Goal: Information Seeking & Learning: Learn about a topic

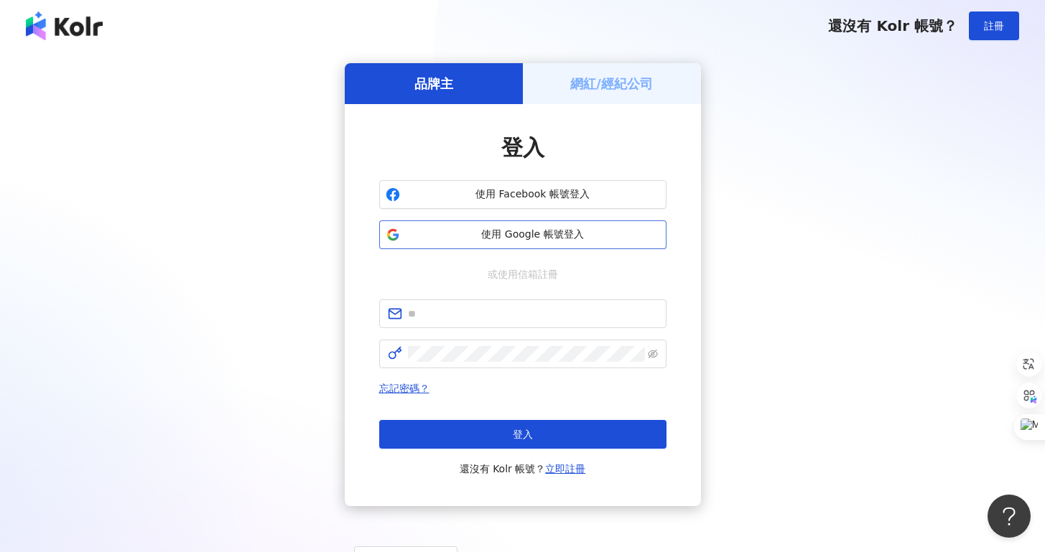
click at [536, 246] on button "使用 Google 帳號登入" at bounding box center [522, 234] width 287 height 29
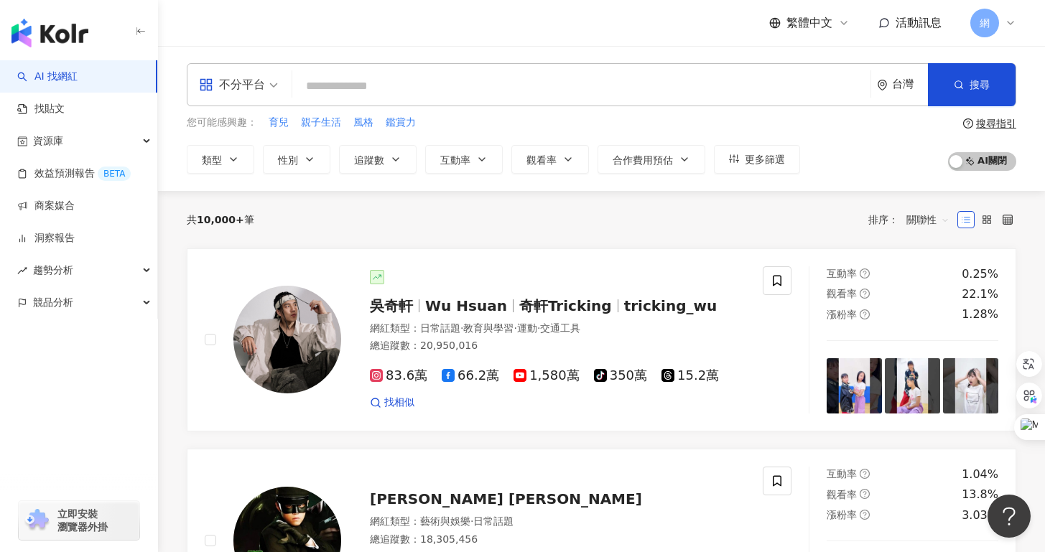
click at [701, 45] on div "繁體中文 活動訊息 網" at bounding box center [601, 23] width 829 height 46
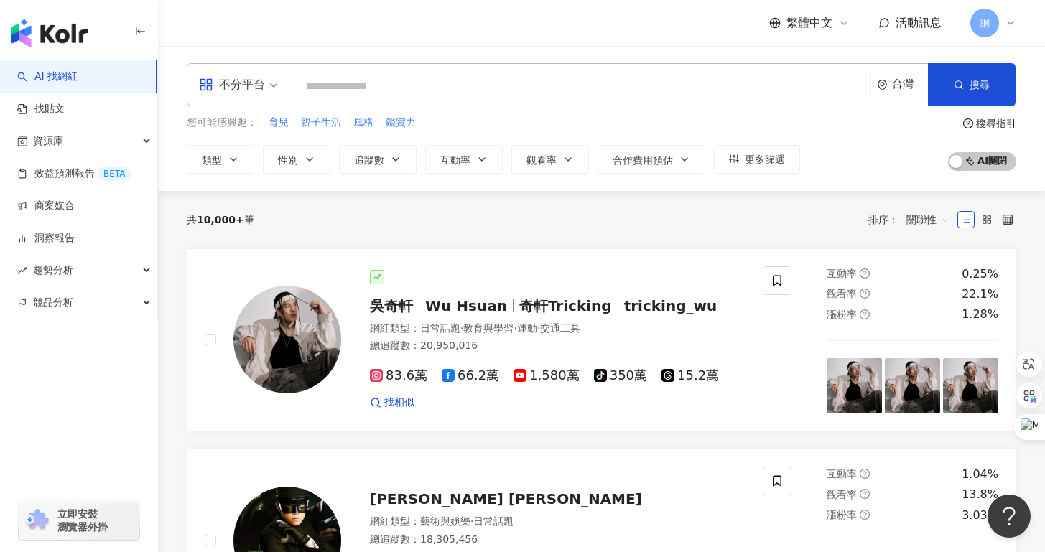
click at [78, 72] on link "AI 找網紅" at bounding box center [47, 77] width 60 height 14
click at [1002, 21] on div "網" at bounding box center [993, 23] width 46 height 29
click at [1006, 22] on icon at bounding box center [1010, 22] width 11 height 11
click at [831, 134] on div "您可能感興趣： 育兒 親子生活 風格 鑑賞力 類型 性別 追蹤數 互動率 觀看率 合作費用預估 更多篩選 搜尋指引 AI 開啟 AI 關閉" at bounding box center [601, 144] width 829 height 59
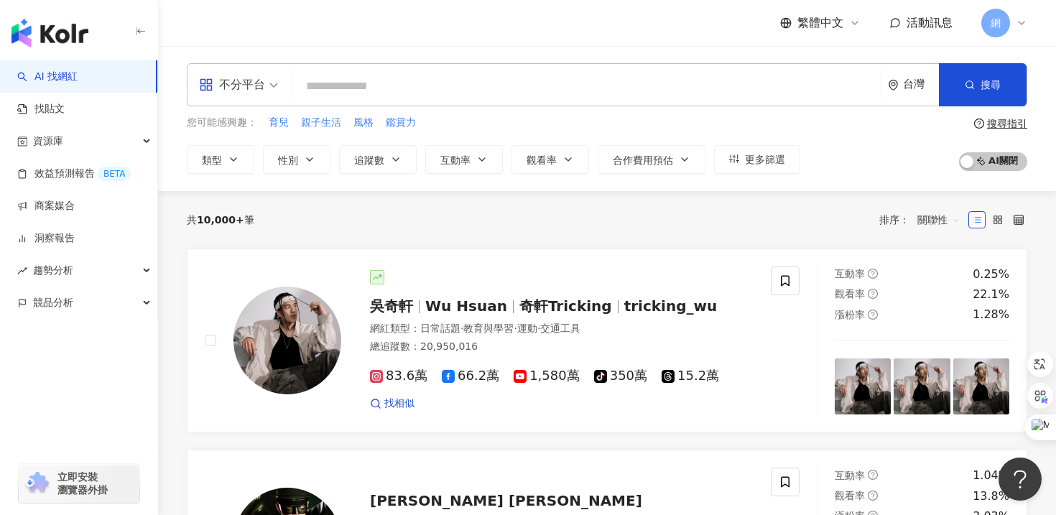
click at [1024, 26] on icon at bounding box center [1020, 22] width 11 height 11
click at [829, 202] on div "共 10,000+ 筆 排序： 關聯性" at bounding box center [607, 219] width 840 height 57
click at [614, 47] on div "不分平台 台灣 搜尋 您可能感興趣： 育兒 親子生活 風格 鑑賞力 類型 性別 追蹤數 互動率 觀看率 合作費用預估 更多篩選 搜尋指引 AI 開啟 AI 關閉" at bounding box center [607, 118] width 898 height 145
click at [1025, 27] on icon at bounding box center [1020, 22] width 11 height 11
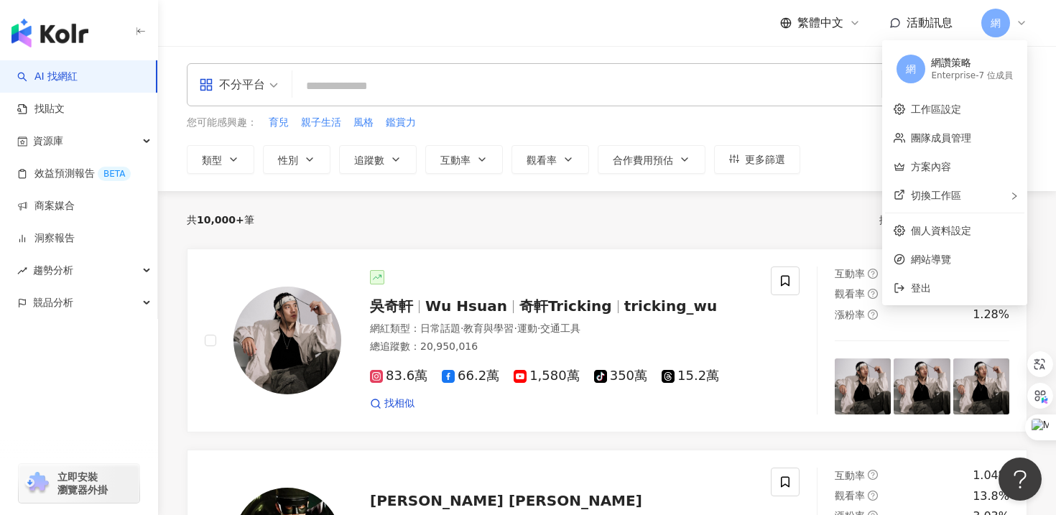
click at [725, 48] on div "不分平台 台灣 搜尋 您可能感興趣： 育兒 親子生活 風格 鑑賞力 類型 性別 追蹤數 互動率 觀看率 合作費用預估 更多篩選 搜尋指引 AI 開啟 AI 關閉" at bounding box center [607, 118] width 898 height 145
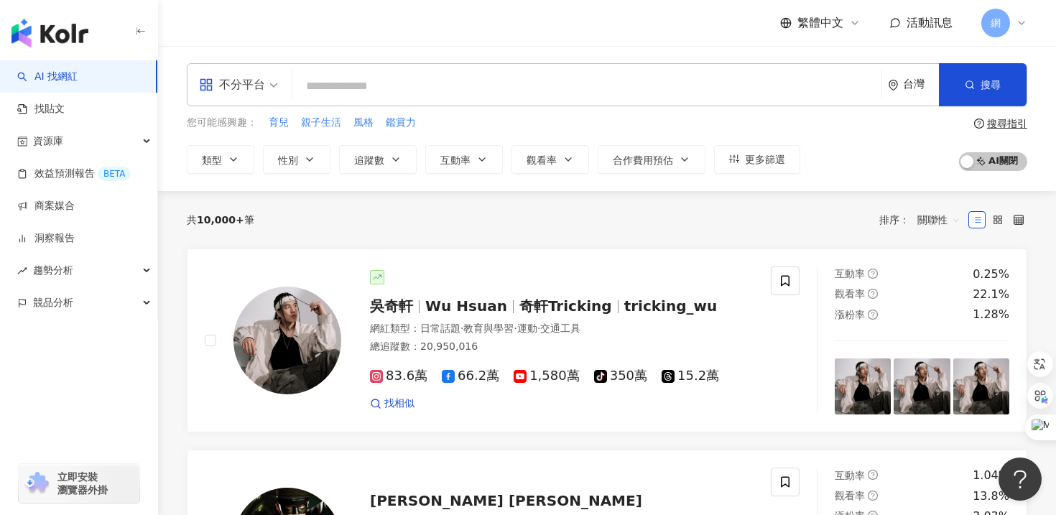
click at [681, 25] on div "繁體中文 活動訊息 網" at bounding box center [607, 23] width 840 height 46
click at [709, 220] on div "共 10,000+ 筆 排序： 關聯性" at bounding box center [607, 219] width 840 height 23
click at [527, 202] on div "共 10,000+ 筆 排序： 關聯性" at bounding box center [607, 219] width 840 height 57
click at [78, 77] on link "AI 找網紅" at bounding box center [47, 77] width 60 height 14
click at [322, 41] on div "繁體中文 活動訊息 網" at bounding box center [607, 23] width 840 height 46
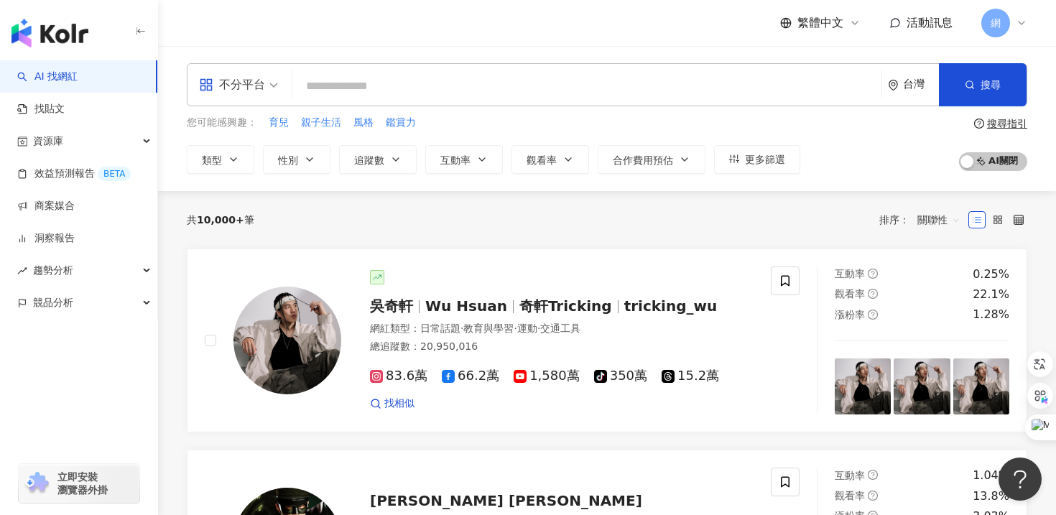
click at [77, 76] on link "AI 找網紅" at bounding box center [47, 77] width 60 height 14
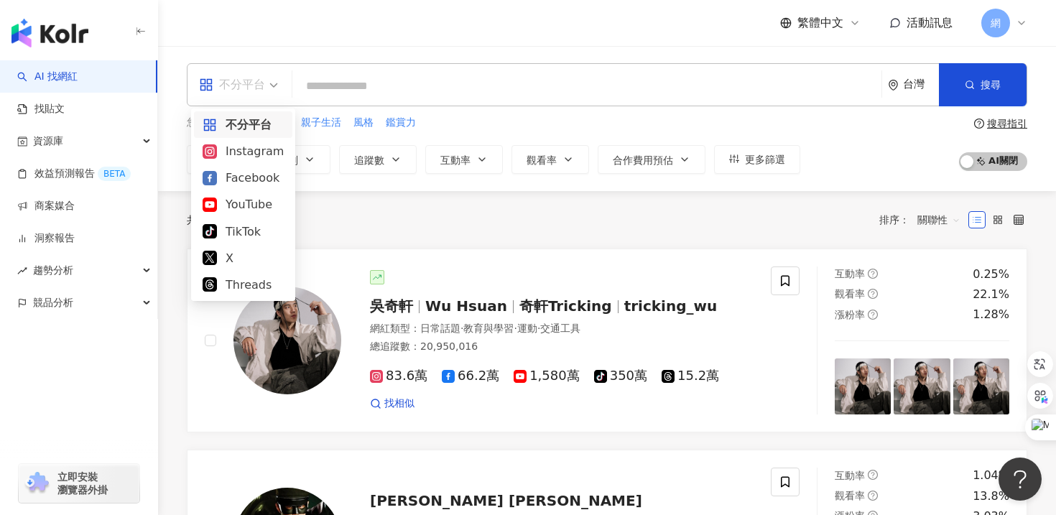
click at [268, 90] on span "不分平台" at bounding box center [238, 84] width 79 height 23
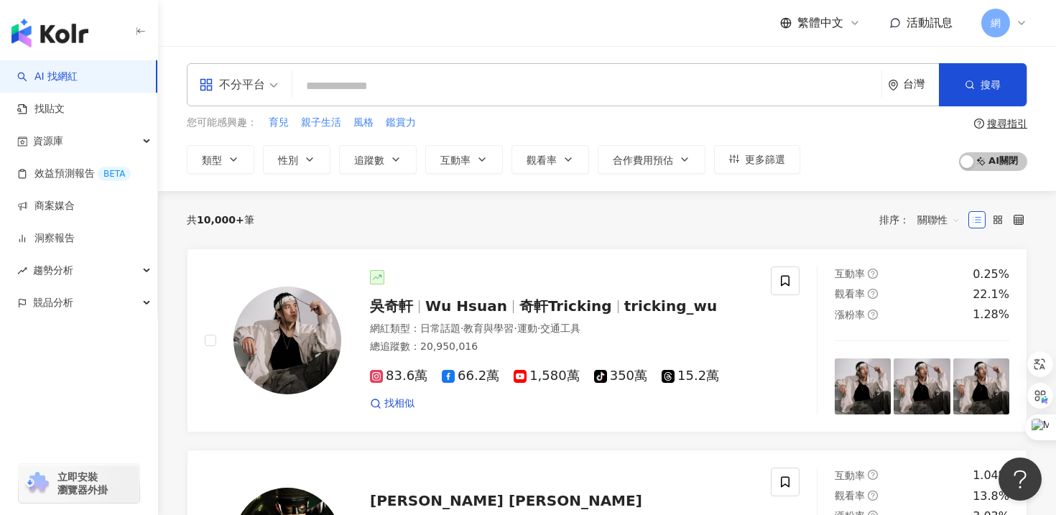
click at [323, 242] on div "共 10,000+ 筆 排序： 關聯性" at bounding box center [607, 219] width 840 height 57
click at [251, 80] on div "不分平台" at bounding box center [232, 84] width 66 height 23
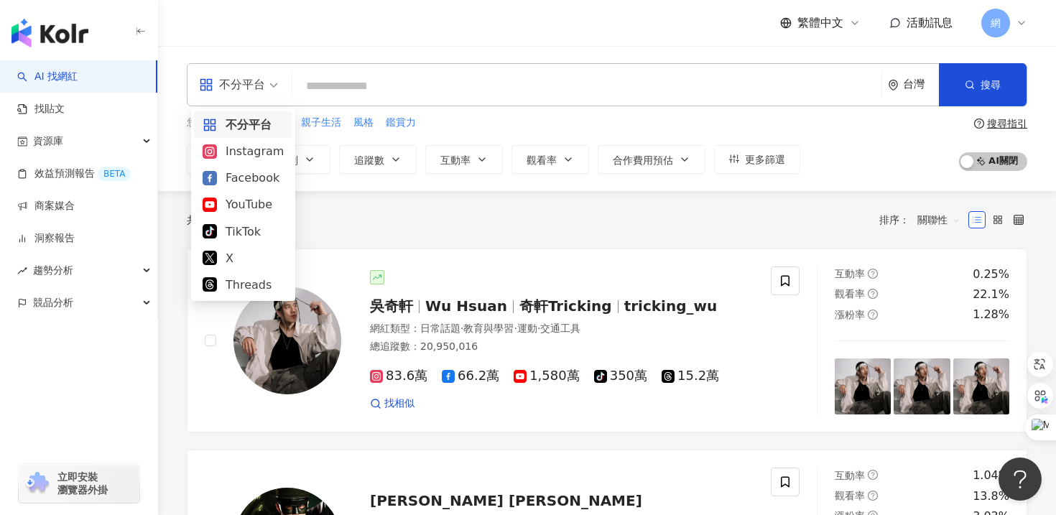
click at [347, 238] on div "共 10,000+ 筆 排序： 關聯性" at bounding box center [607, 219] width 840 height 57
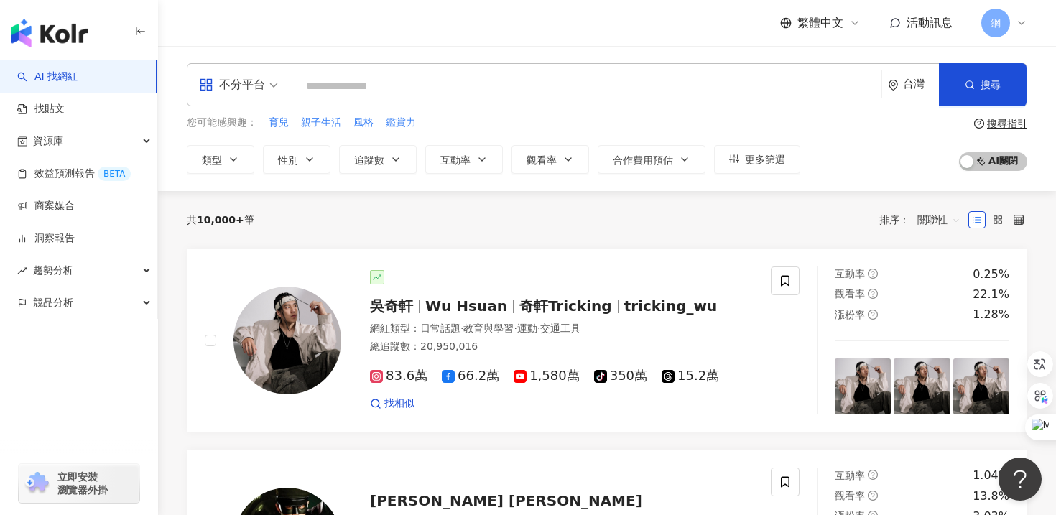
drag, startPoint x: 180, startPoint y: 142, endPoint x: 188, endPoint y: 144, distance: 8.7
click at [188, 144] on div "不分平台 台灣 搜尋 您可能感興趣： 育兒 親子生活 風格 鑑賞力 類型 性別 追蹤數 互動率 觀看率 合作費用預估 更多篩選 搜尋指引 AI 開啟 AI 關閉" at bounding box center [607, 118] width 898 height 111
click at [245, 163] on button "類型" at bounding box center [221, 159] width 68 height 29
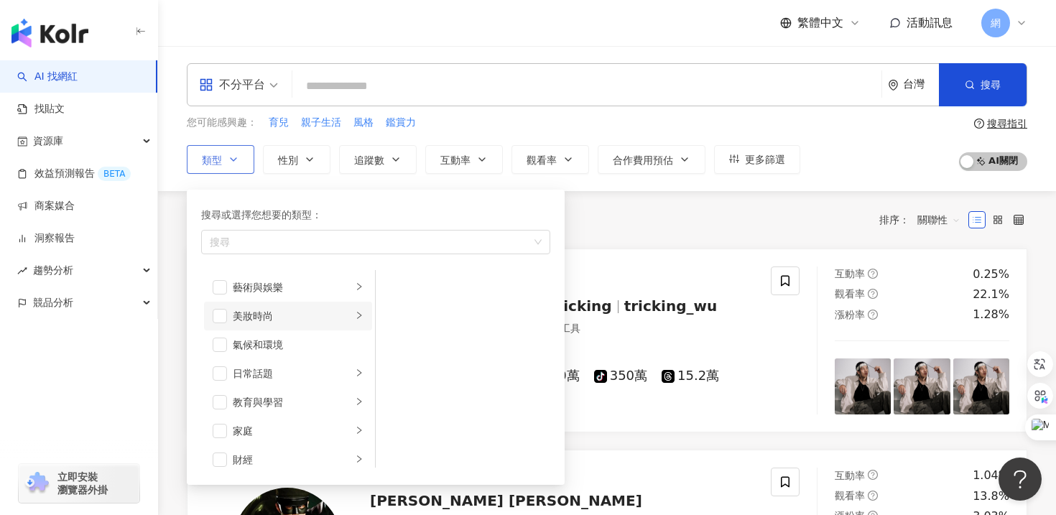
click at [353, 307] on li "美妝時尚" at bounding box center [288, 316] width 168 height 29
click at [396, 281] on span "button" at bounding box center [394, 278] width 14 height 14
click at [398, 366] on span "button" at bounding box center [394, 364] width 14 height 14
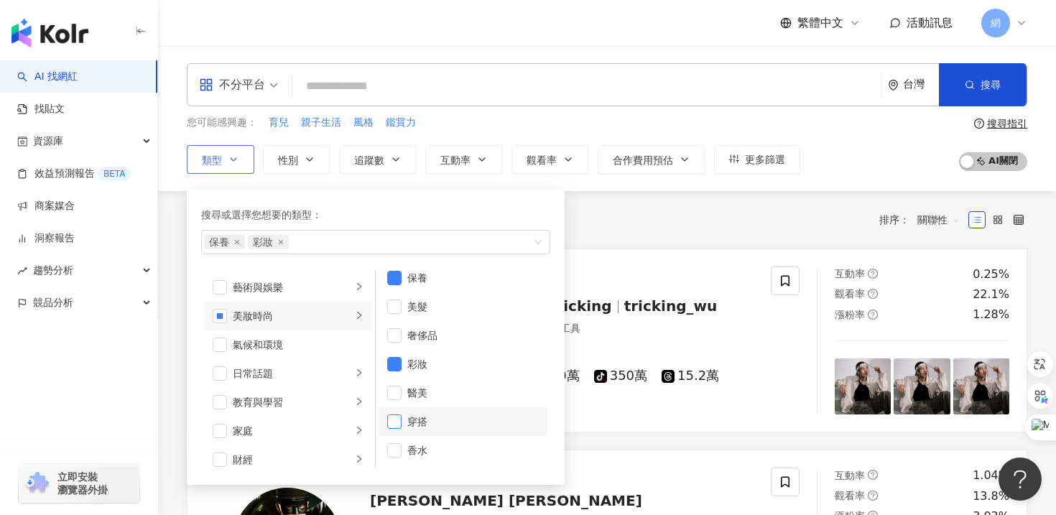
click at [397, 424] on span "button" at bounding box center [394, 421] width 14 height 14
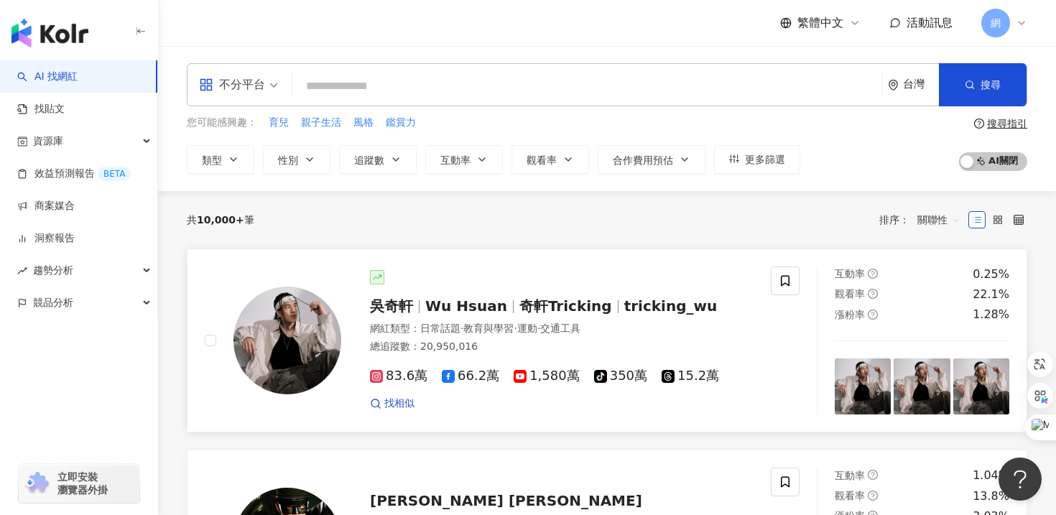
click at [643, 255] on link "吳奇軒 Wu Hsuan 奇軒Tricking tricking_wu 網紅類型 ： 日常話題 · 教育與學習 · 運動 · 交通工具 總追蹤數 ： 20,9…" at bounding box center [607, 340] width 840 height 185
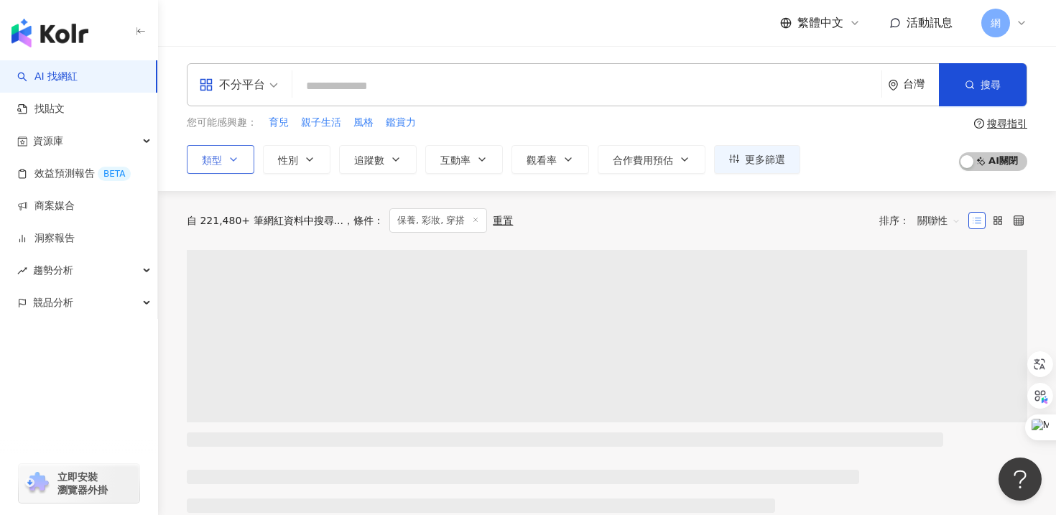
click at [236, 165] on button "類型" at bounding box center [221, 159] width 68 height 29
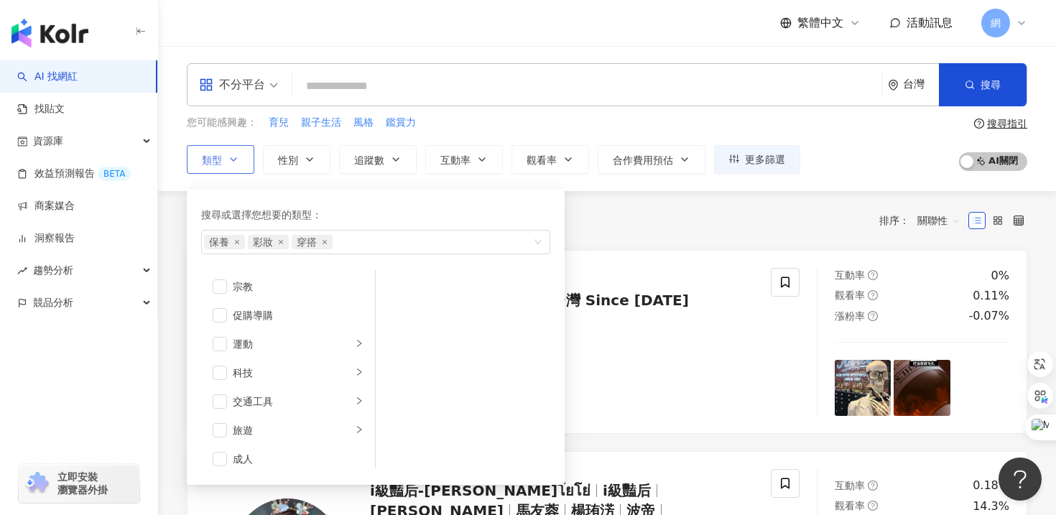
scroll to position [487, 0]
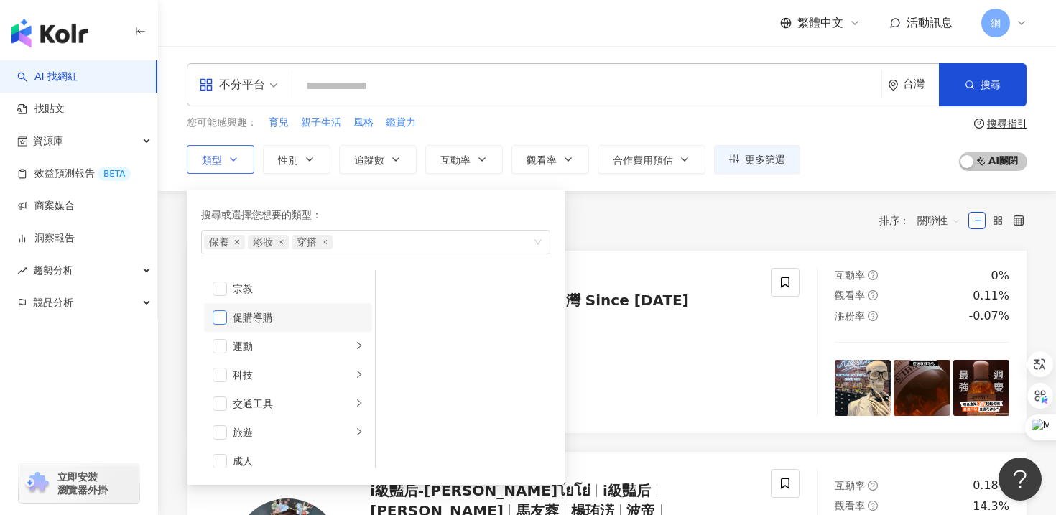
click at [218, 318] on span "button" at bounding box center [220, 317] width 14 height 14
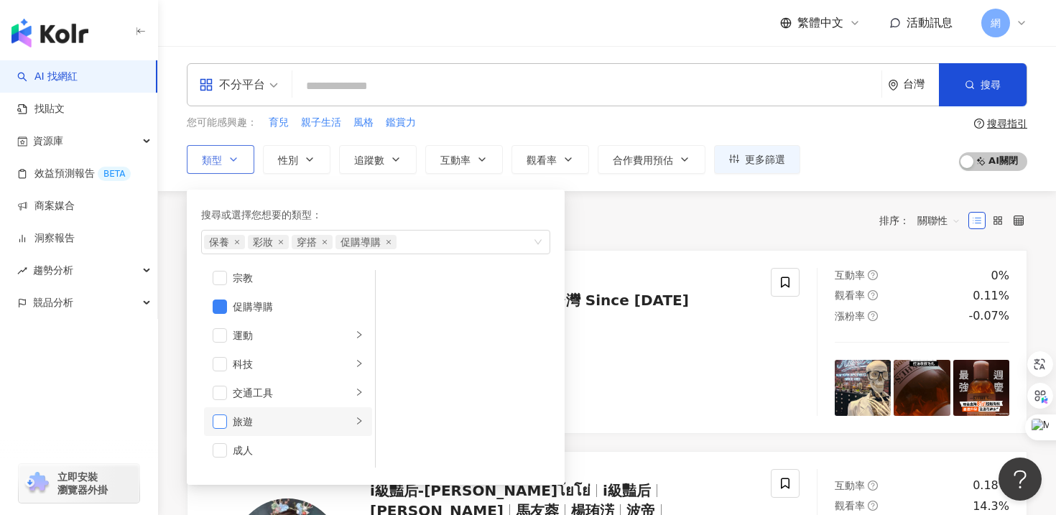
click at [216, 424] on span "button" at bounding box center [220, 421] width 14 height 14
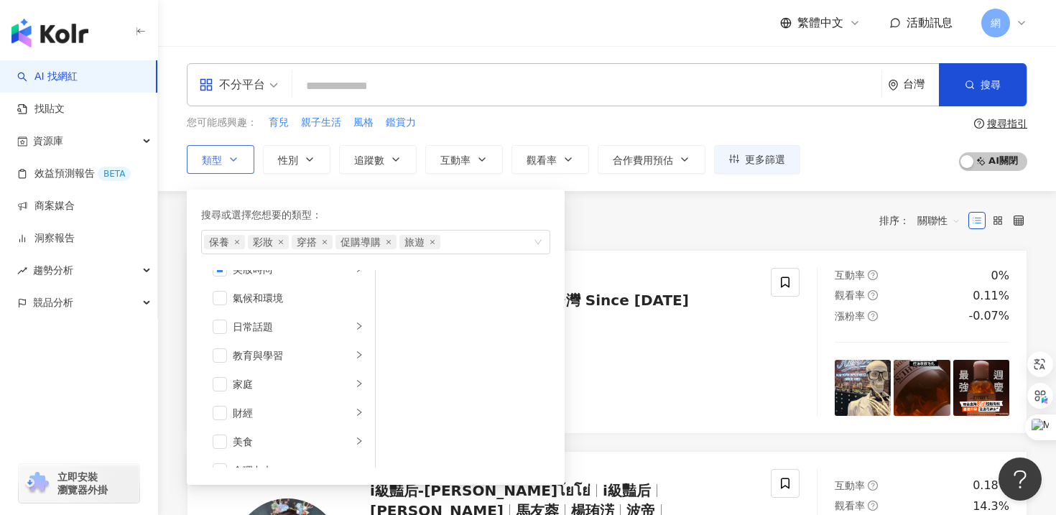
scroll to position [0, 0]
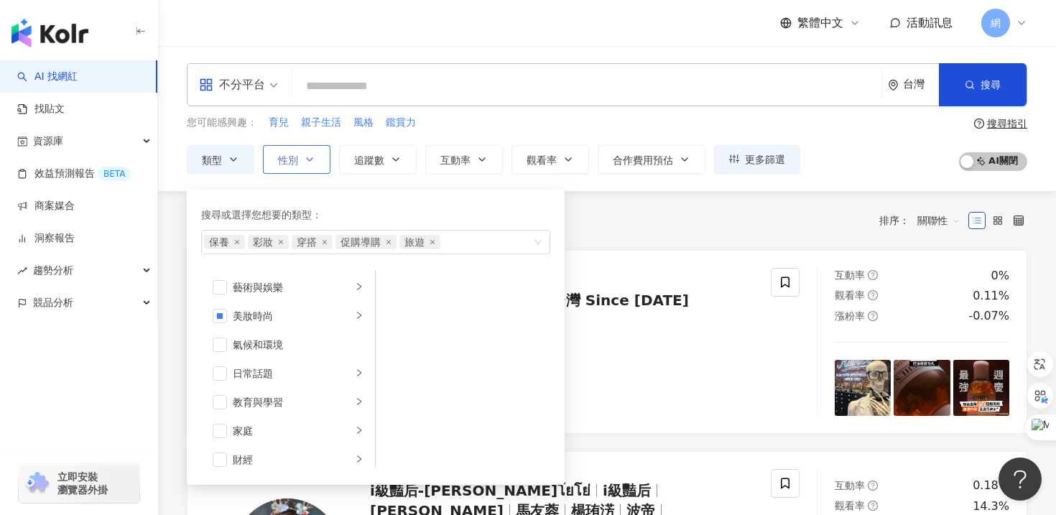
click at [305, 154] on icon "button" at bounding box center [309, 159] width 11 height 11
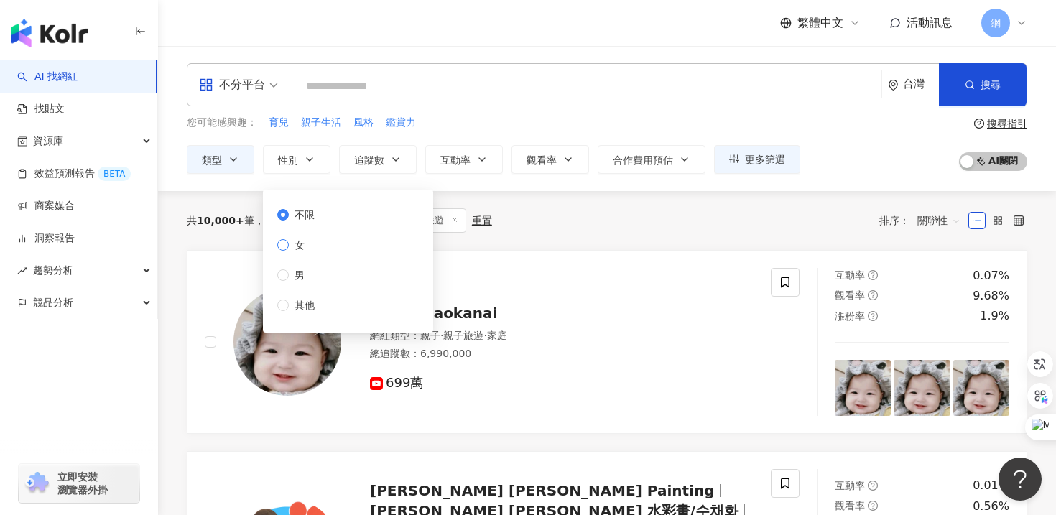
click at [300, 246] on span "女" at bounding box center [300, 245] width 22 height 16
click at [612, 215] on div "共 10,000+ 筆 條件 ： 保養, 彩妝, 穿搭, 促購導購, 旅遊 重置 排序： 關聯性" at bounding box center [607, 220] width 840 height 24
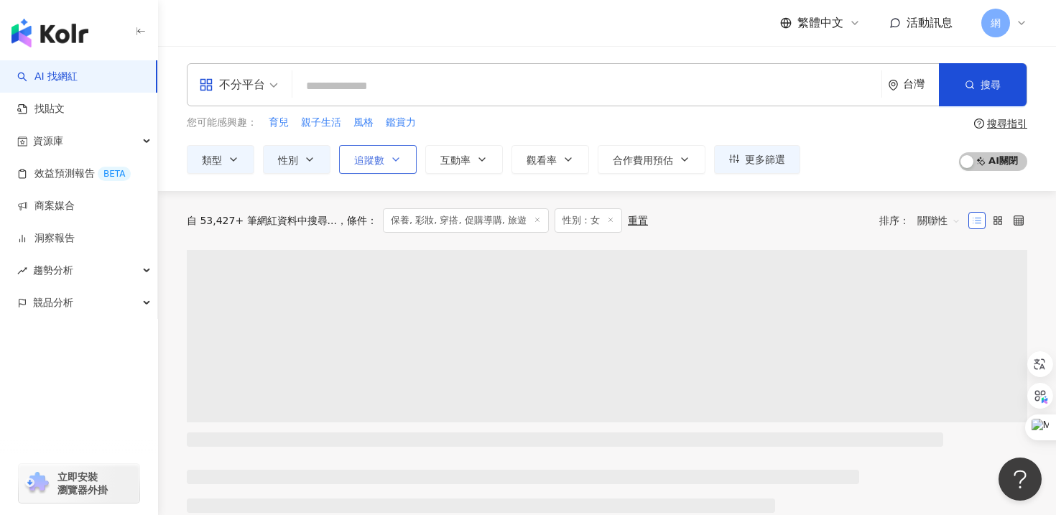
click at [394, 165] on button "追蹤數" at bounding box center [378, 159] width 78 height 29
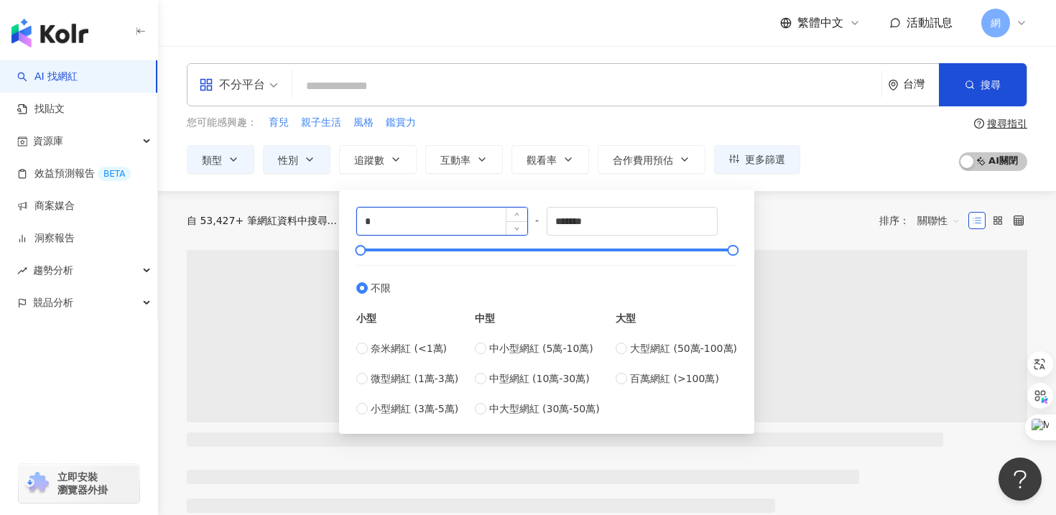
drag, startPoint x: 443, startPoint y: 224, endPoint x: 360, endPoint y: 224, distance: 83.3
click at [360, 224] on input "*" at bounding box center [442, 221] width 170 height 27
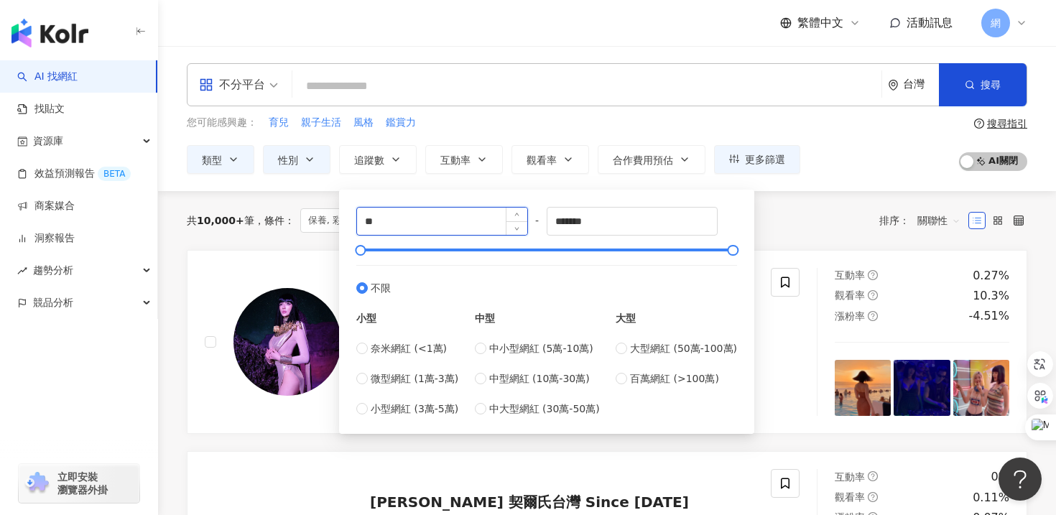
type input "*"
type input "****"
click at [586, 222] on input "*******" at bounding box center [632, 221] width 170 height 27
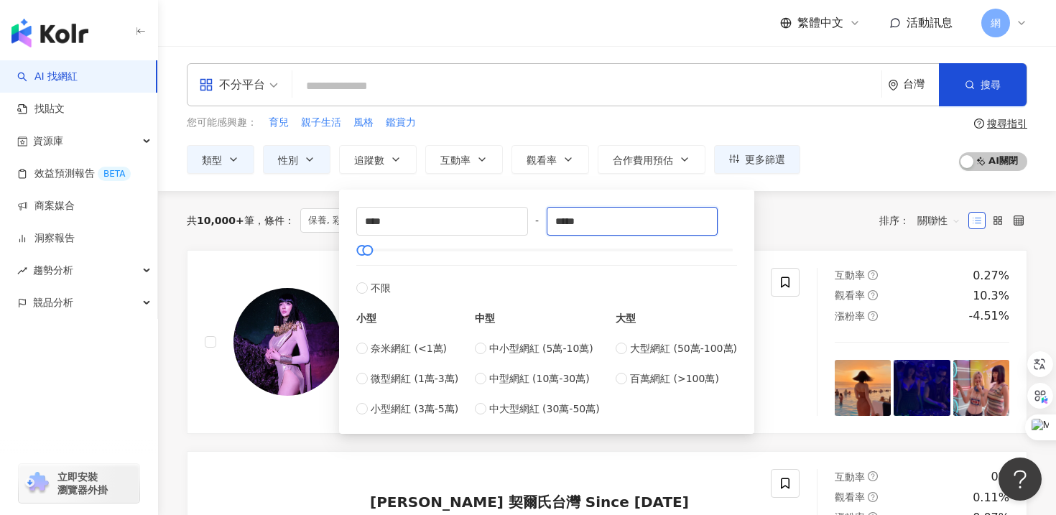
type input "*****"
click at [786, 238] on div "共 10,000+ 筆 條件 ： 保養, 彩妝, 穿搭, 促購導購, 旅遊 性別：女 重置 排序： 關聯性" at bounding box center [607, 220] width 840 height 59
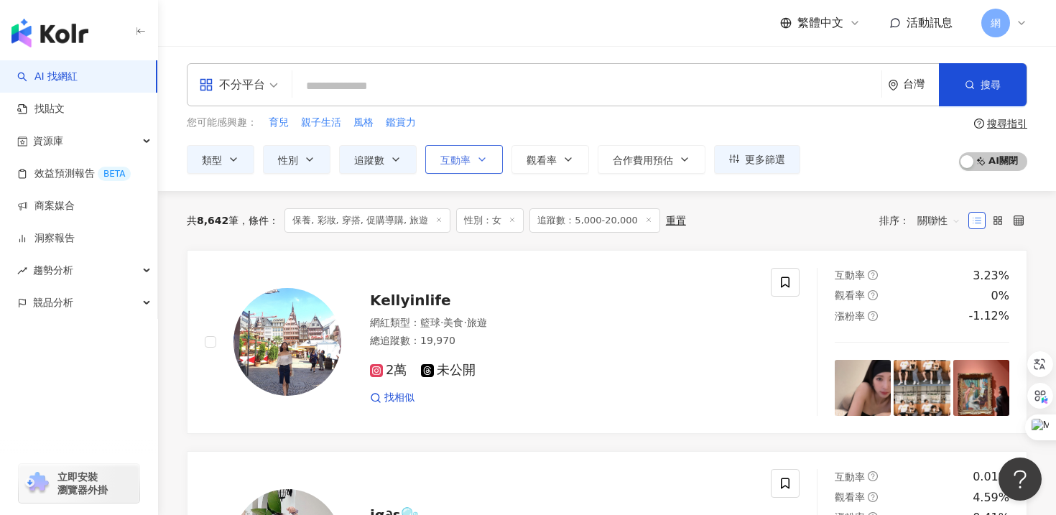
click at [477, 152] on button "互動率" at bounding box center [464, 159] width 78 height 29
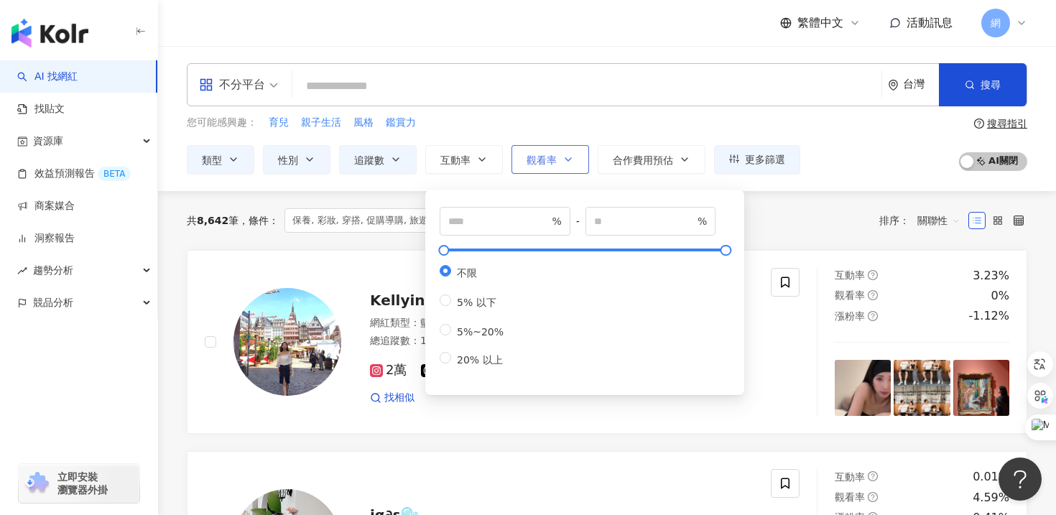
click at [559, 151] on button "觀看率" at bounding box center [550, 159] width 78 height 29
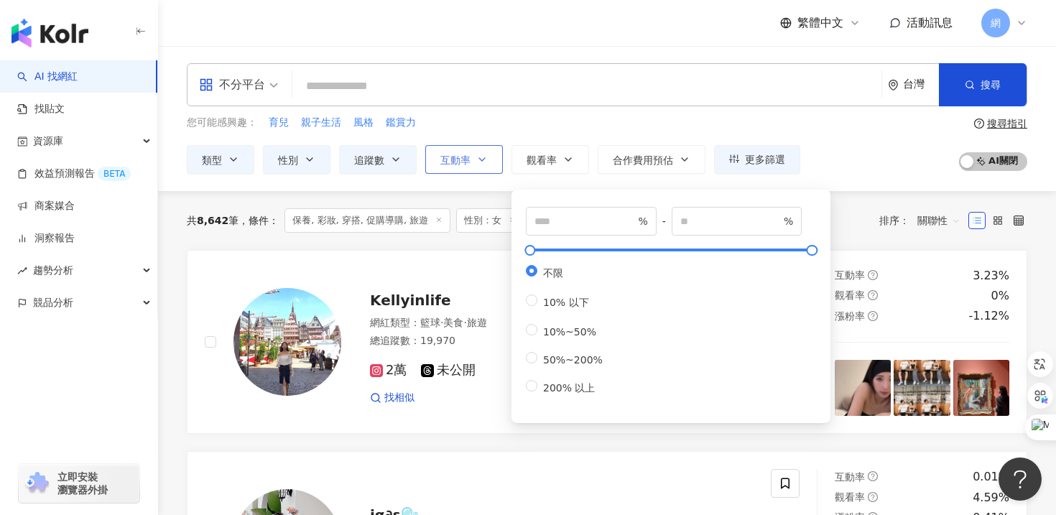
click at [461, 154] on span "互動率" at bounding box center [455, 159] width 30 height 11
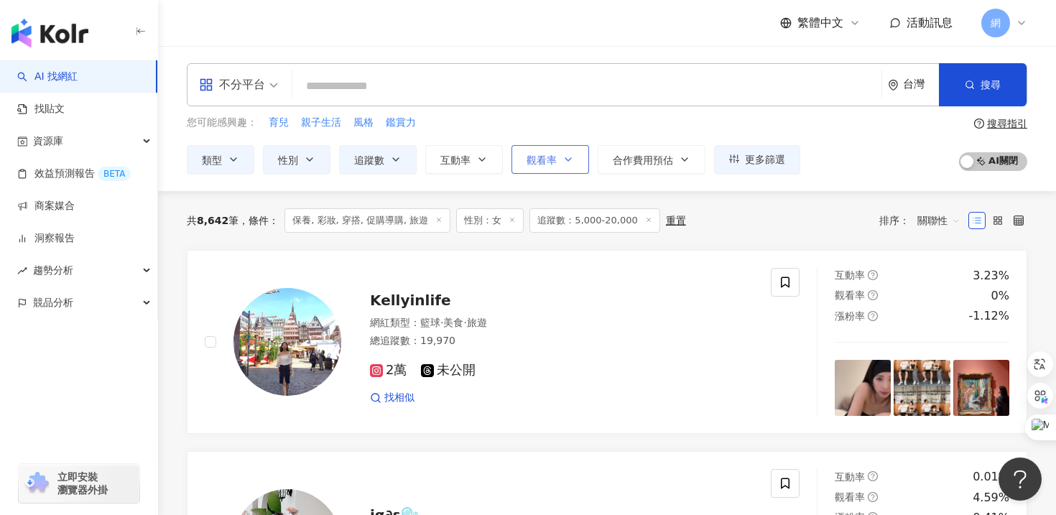
click at [531, 152] on button "觀看率" at bounding box center [550, 159] width 78 height 29
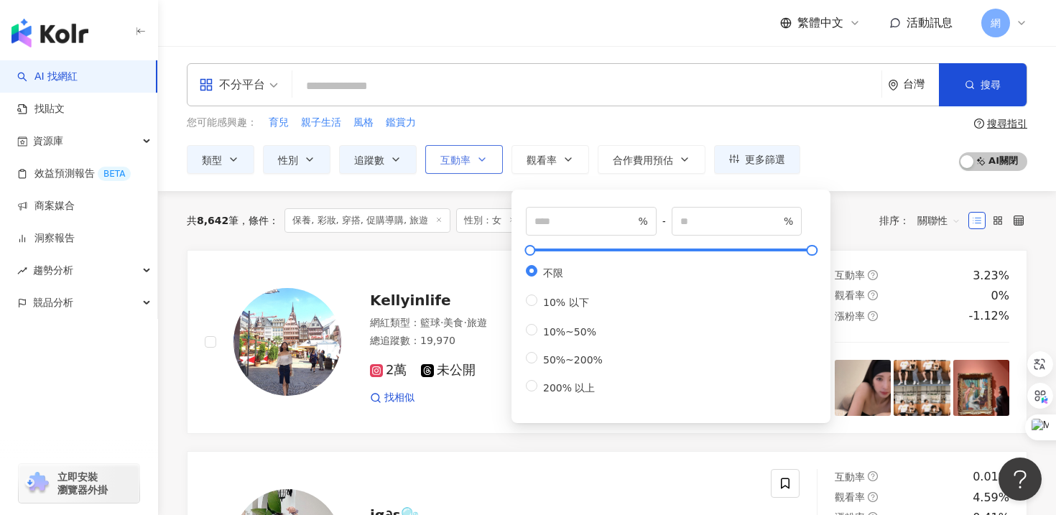
click at [455, 168] on button "互動率" at bounding box center [464, 159] width 78 height 29
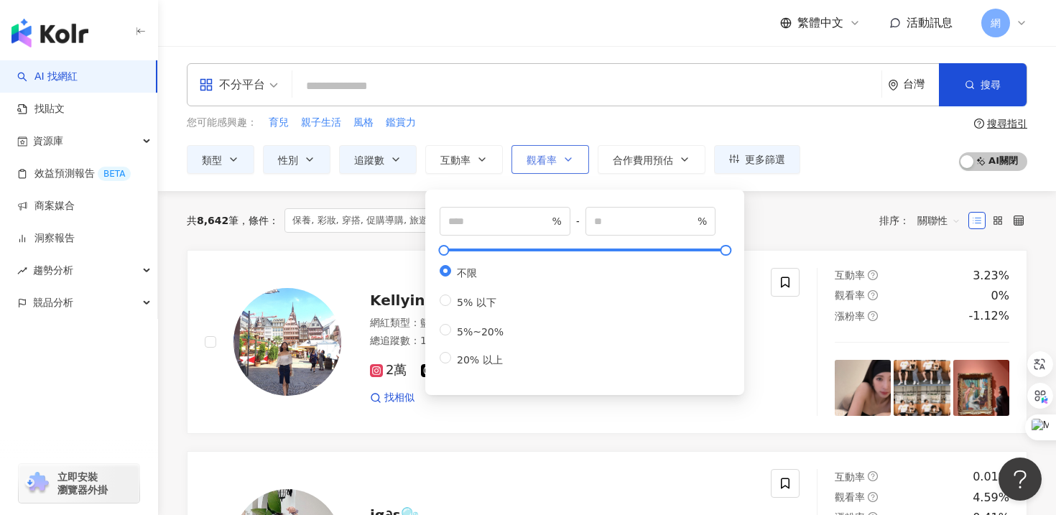
click at [520, 170] on button "觀看率" at bounding box center [550, 159] width 78 height 29
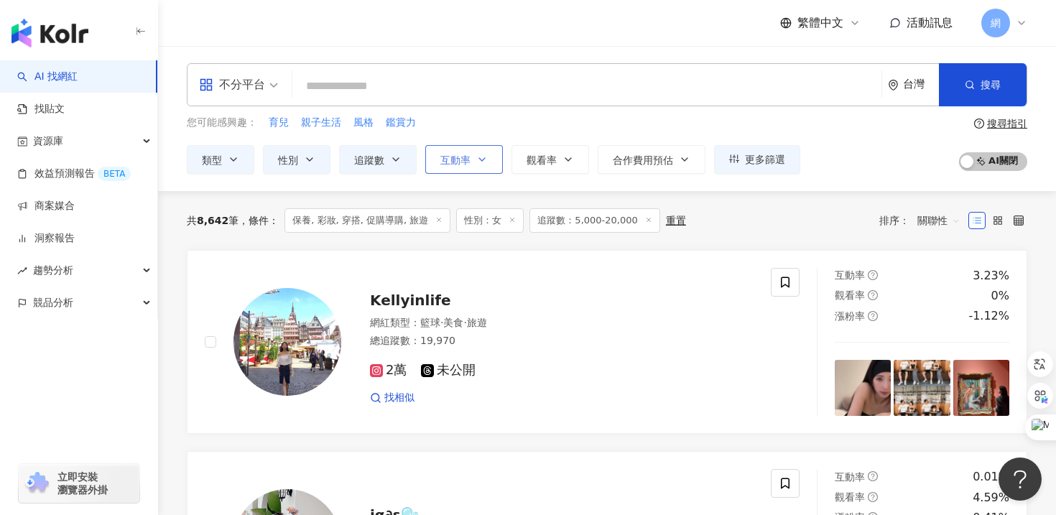
click at [473, 169] on button "互動率" at bounding box center [464, 159] width 78 height 29
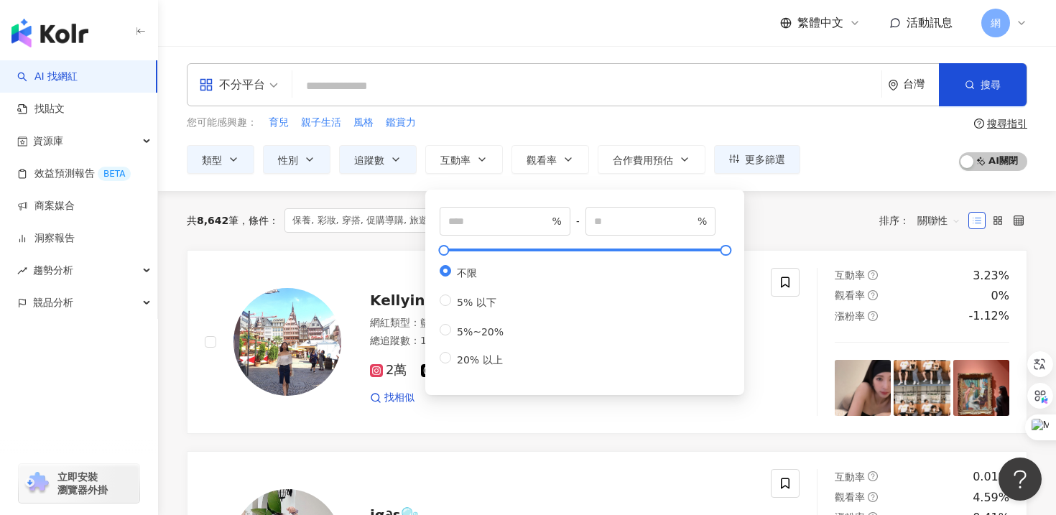
click at [542, 114] on div "不分平台 台灣 搜尋 您可能感興趣： 育兒 親子生活 風格 鑑賞力 類型 性別 追蹤數 互動率 觀看率 合作費用預估 更多篩選 不限 女 男 其他 **** …" at bounding box center [607, 118] width 898 height 111
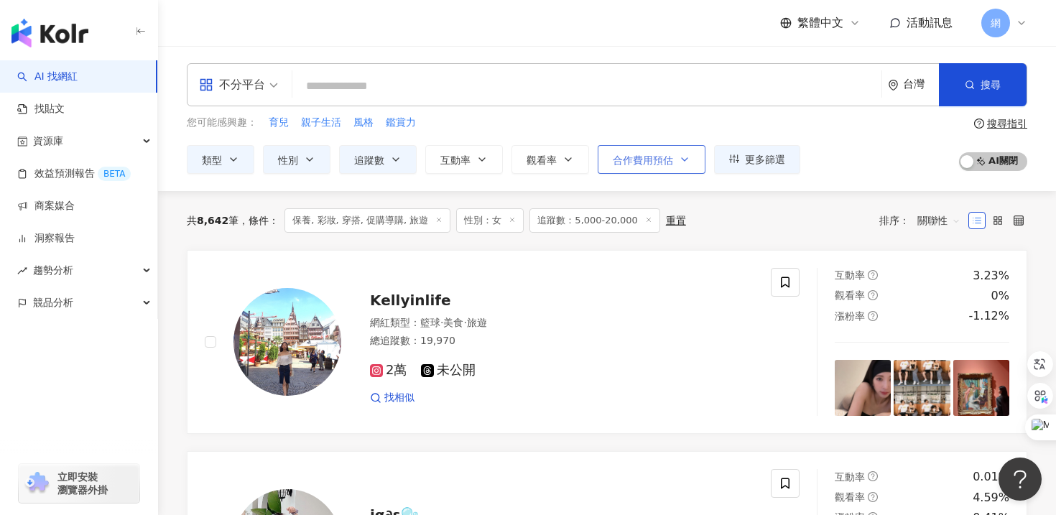
click at [674, 161] on button "合作費用預估" at bounding box center [651, 159] width 108 height 29
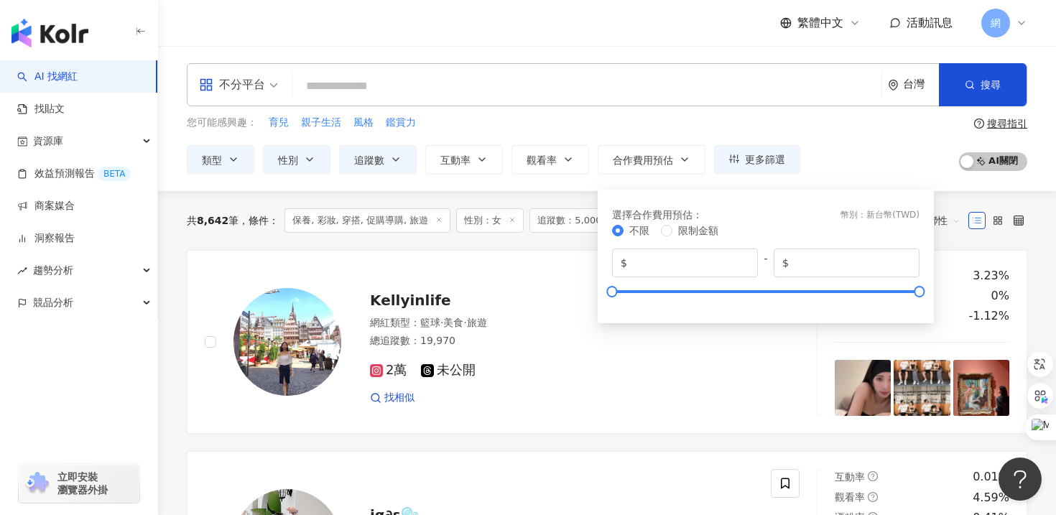
click at [674, 132] on div "您可能感興趣： 育兒 親子生活 風格 鑑賞力 類型 性別 追蹤數 互動率 觀看率 合作費用預估 更多篩選 不限 女 男 其他 **** - ***** 不限 …" at bounding box center [493, 144] width 613 height 59
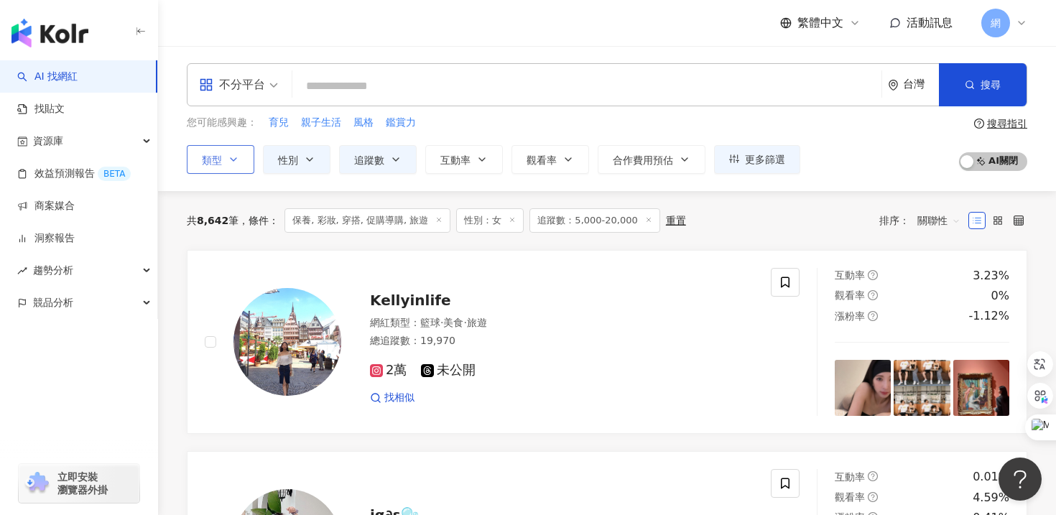
click at [240, 161] on button "類型" at bounding box center [221, 159] width 68 height 29
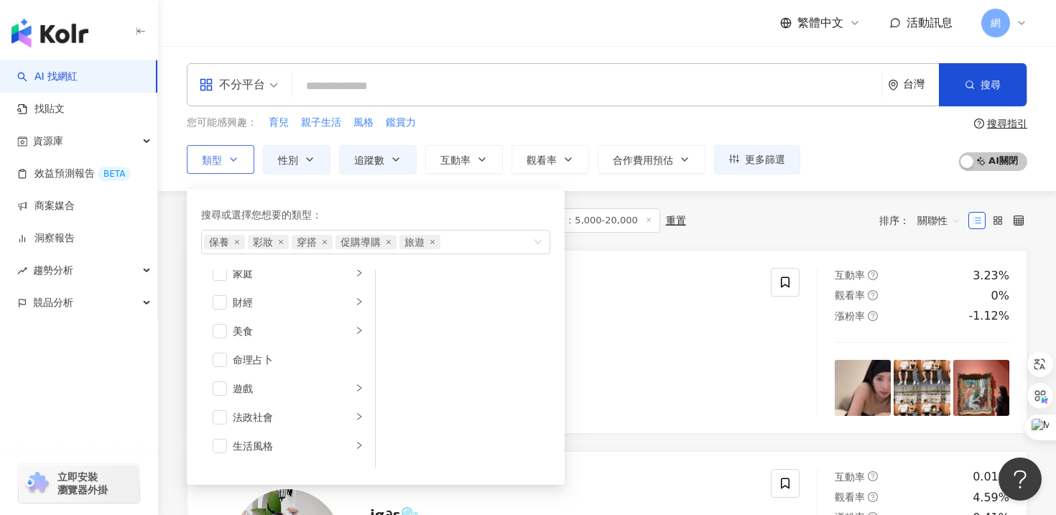
scroll to position [345, 0]
click at [238, 244] on span "保養" at bounding box center [224, 242] width 41 height 14
click at [235, 243] on icon "close" at bounding box center [237, 242] width 6 height 6
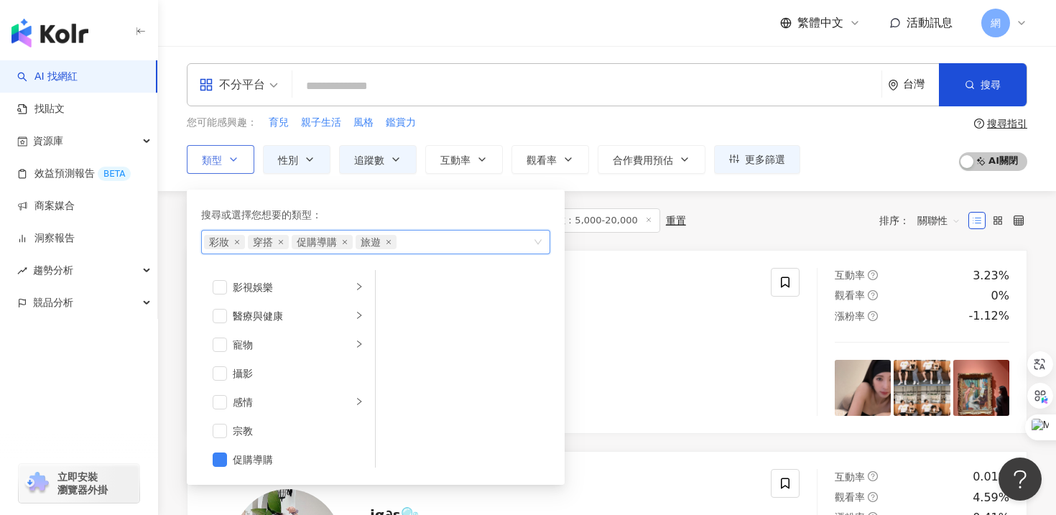
click at [235, 243] on icon "close" at bounding box center [237, 242] width 6 height 6
click at [253, 243] on span "促購導購" at bounding box center [273, 242] width 40 height 14
click at [235, 243] on span "促購導購" at bounding box center [229, 242] width 40 height 14
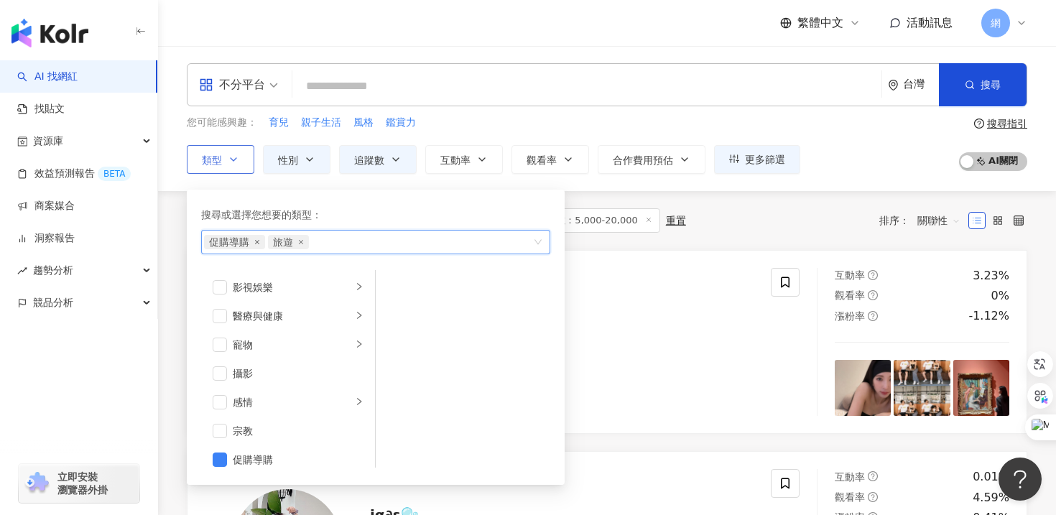
click at [256, 243] on icon "close" at bounding box center [257, 242] width 6 height 6
click at [239, 243] on icon "close" at bounding box center [237, 242] width 6 height 6
click at [494, 139] on div "您可能感興趣： 育兒 親子生活 風格 鑑賞力 類型 搜尋或選擇您想要的類型： 搜尋 藝術與娛樂 美妝時尚 氣候和環境 日常話題 教育與學習 家庭 財經 美食 …" at bounding box center [493, 144] width 613 height 59
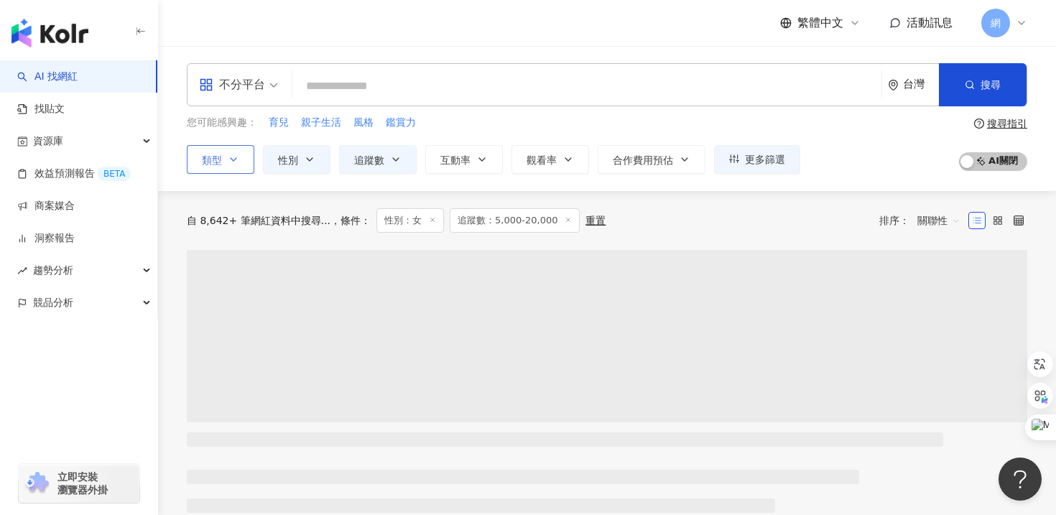
click at [425, 95] on input "search" at bounding box center [586, 86] width 577 height 27
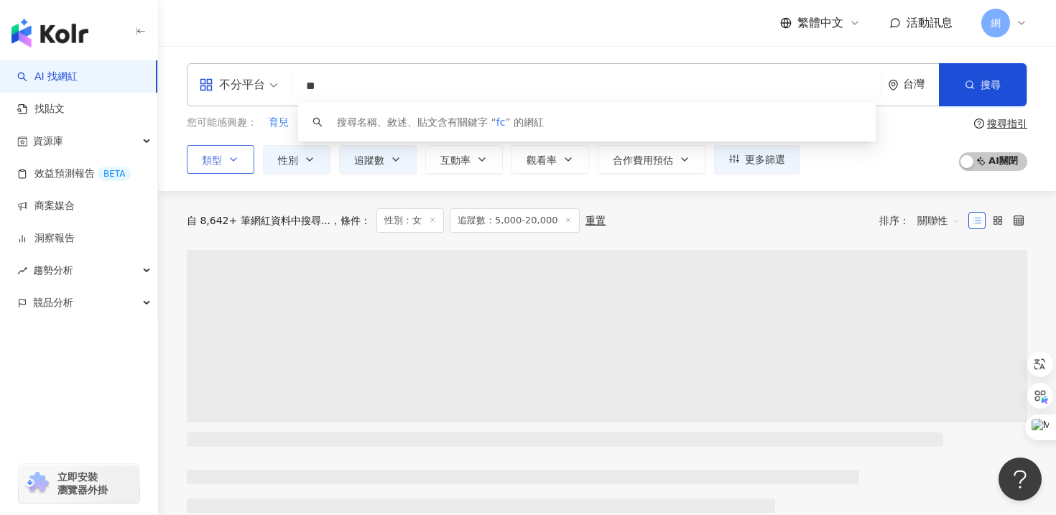
type input "*"
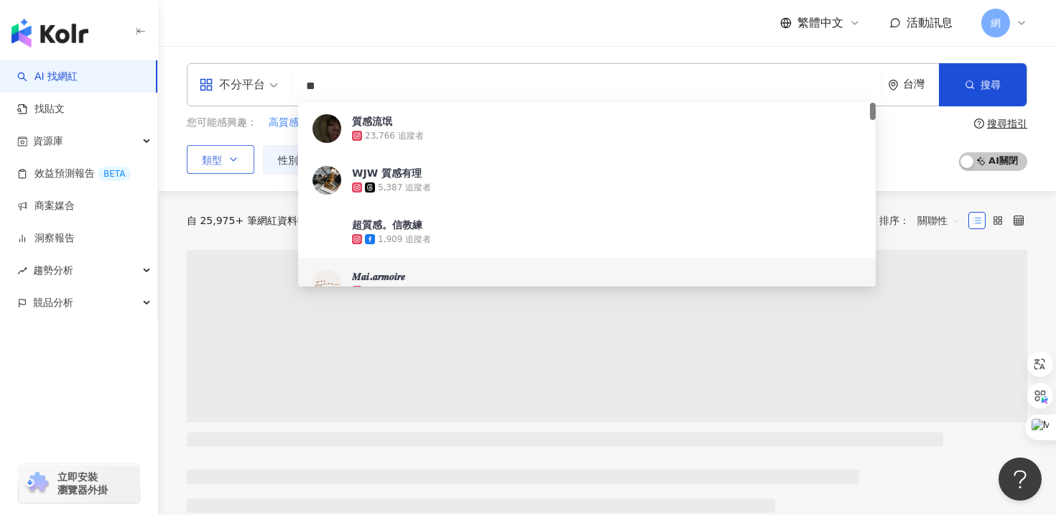
click at [218, 238] on div "自 25,975+ 筆網紅資料中搜尋... 條件 ： 關鍵字：質感 性別：女 追蹤數：5,000-20,000 重置 排序： 關聯性" at bounding box center [607, 220] width 840 height 59
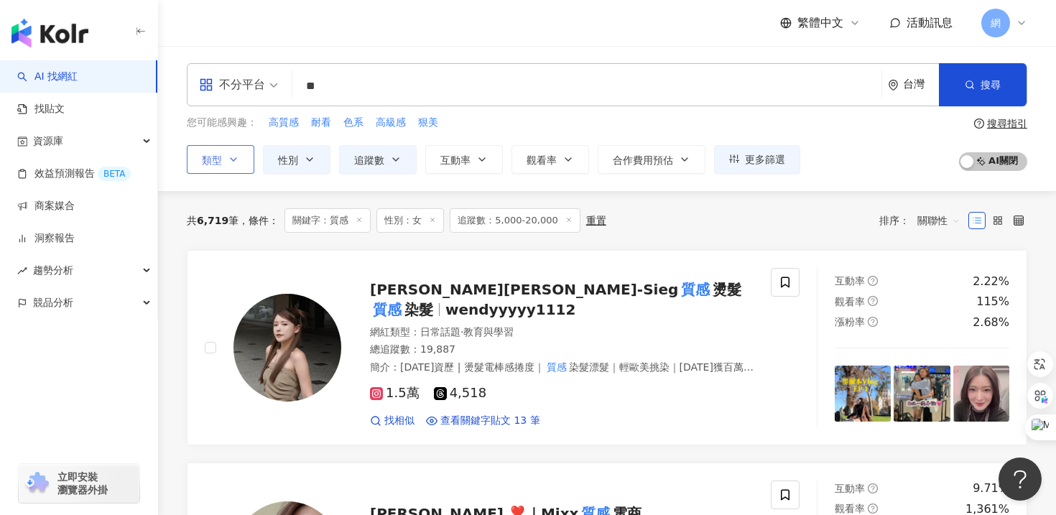
click at [238, 154] on icon "button" at bounding box center [233, 159] width 11 height 11
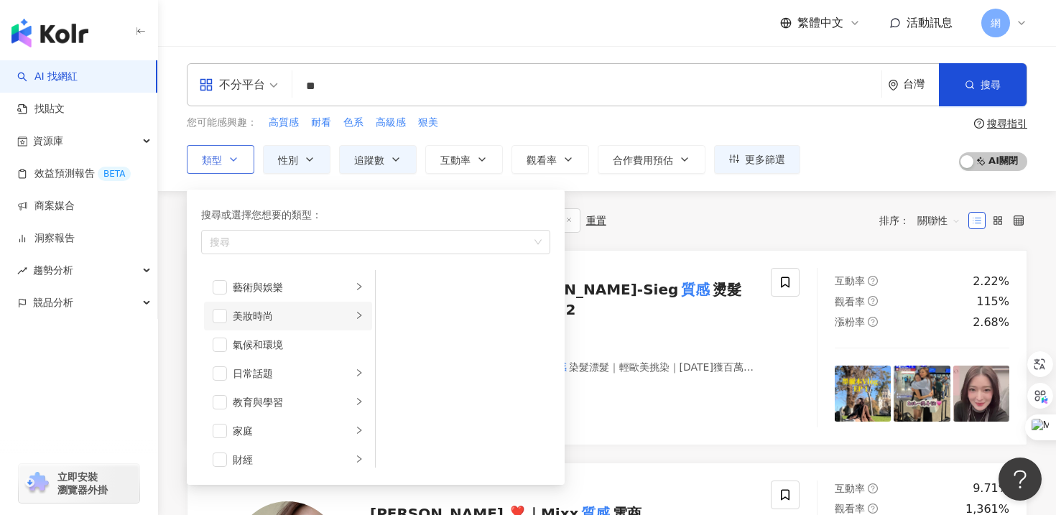
click at [258, 315] on div "美妝時尚" at bounding box center [292, 316] width 119 height 16
click at [424, 283] on div "保養" at bounding box center [472, 287] width 131 height 16
click at [459, 203] on div "搜尋或選擇您想要的類型： 保養 藝術與娛樂 美妝時尚 氣候和環境 日常話題 教育與學習 家庭 財經 美食 命理占卜 遊戲 法政社會 生活風格 影視娛樂 醫療與…" at bounding box center [375, 337] width 360 height 278
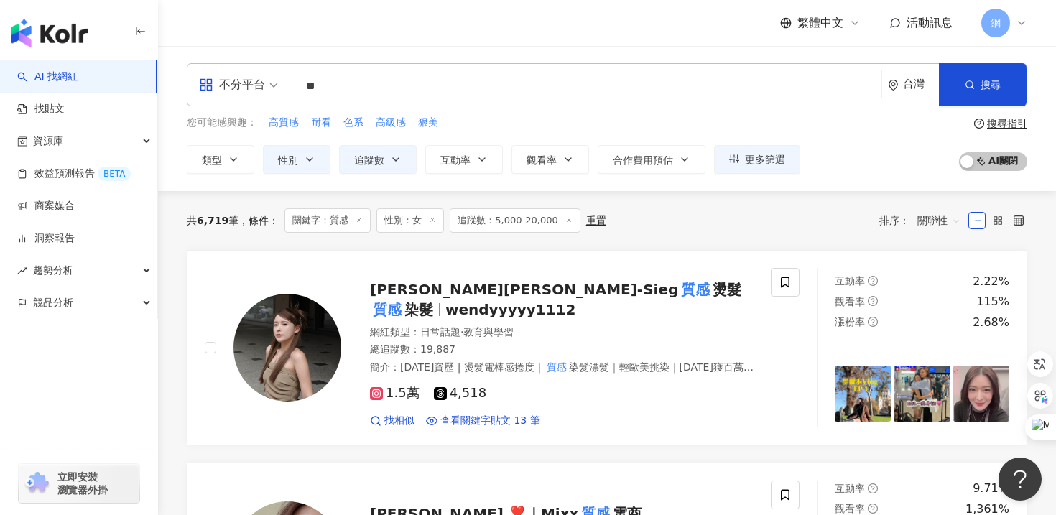
click at [609, 113] on div "不分平台 ** 台灣 搜尋 b3d07c6b-a7d0-4cb0-86fd-a575dc7c7d12 622a592b-c1a9-4617-b507-2002…" at bounding box center [607, 118] width 898 height 111
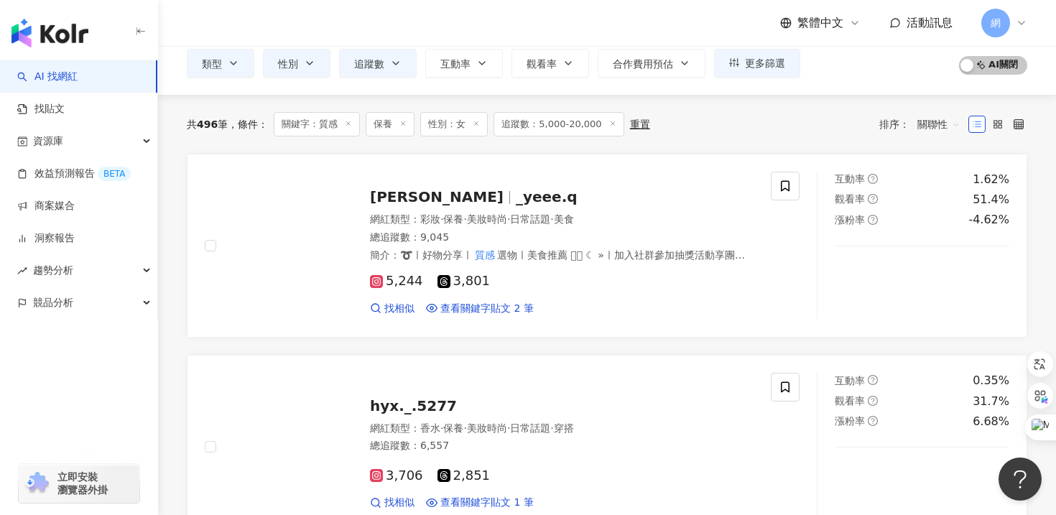
scroll to position [96, 0]
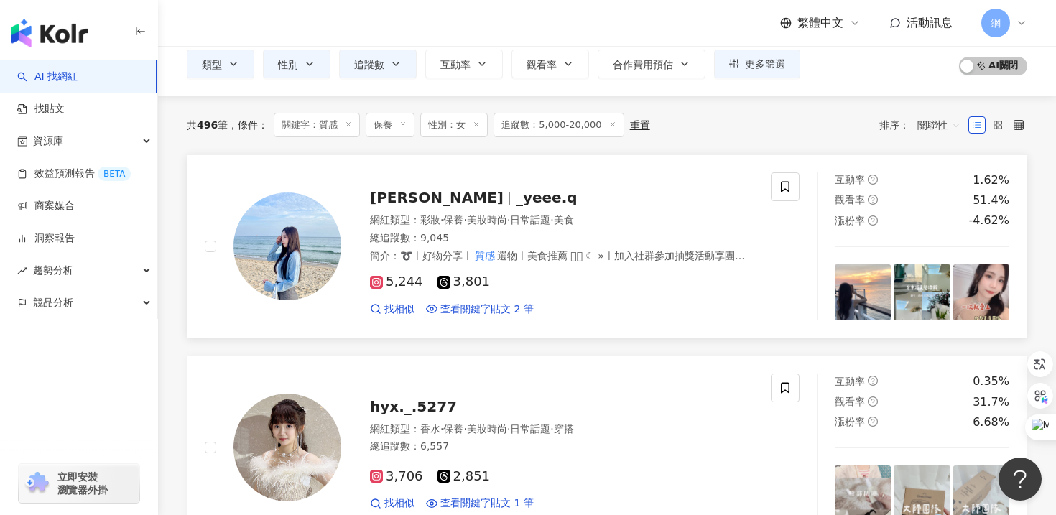
click at [403, 198] on span "[PERSON_NAME]" at bounding box center [443, 197] width 146 height 17
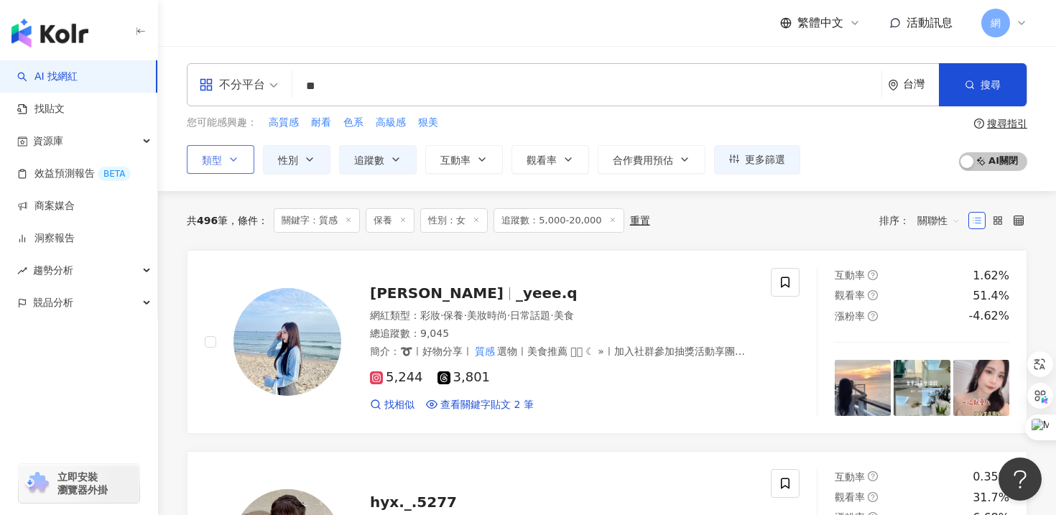
click at [202, 167] on button "類型" at bounding box center [221, 159] width 68 height 29
click at [278, 167] on button "性別" at bounding box center [297, 159] width 68 height 29
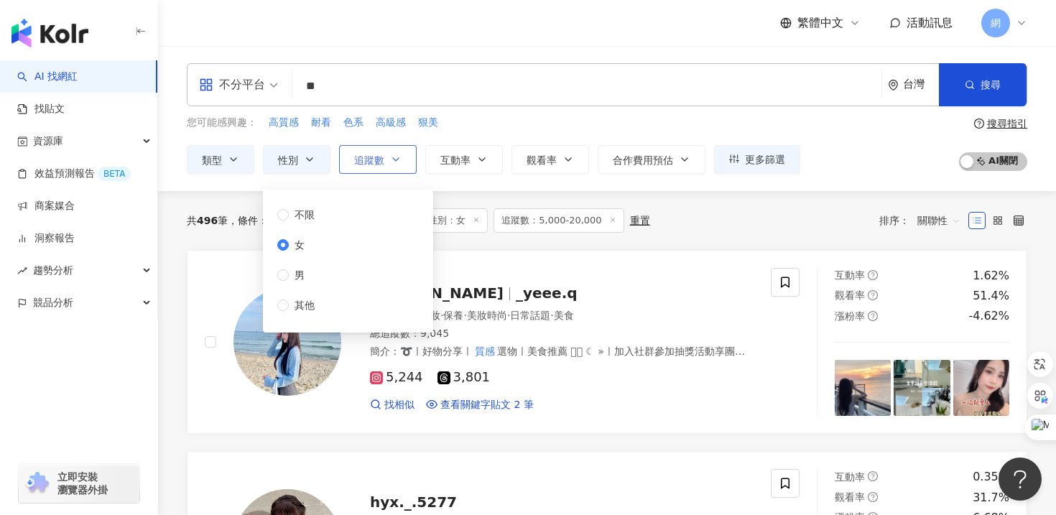
click at [393, 162] on icon "button" at bounding box center [395, 159] width 11 height 11
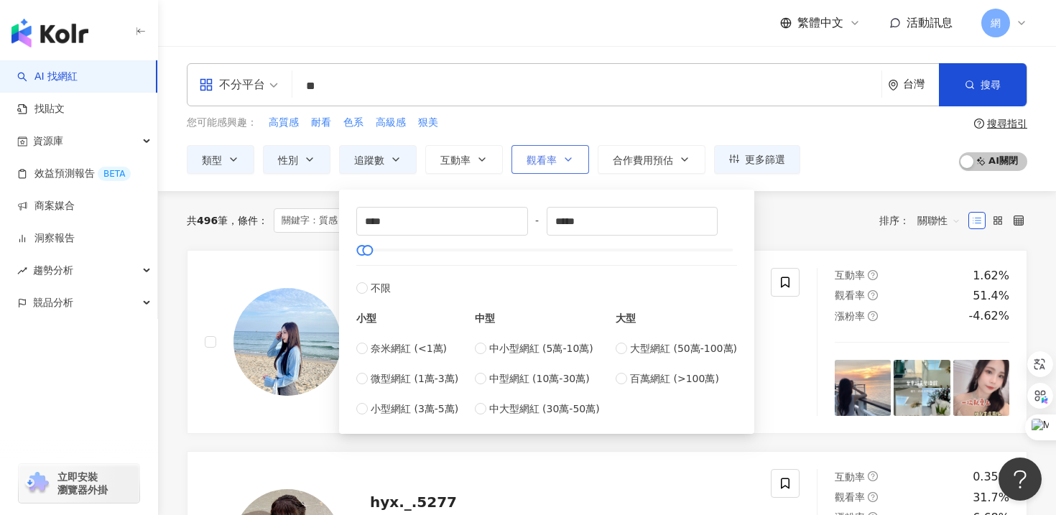
click at [544, 161] on span "觀看率" at bounding box center [541, 159] width 30 height 11
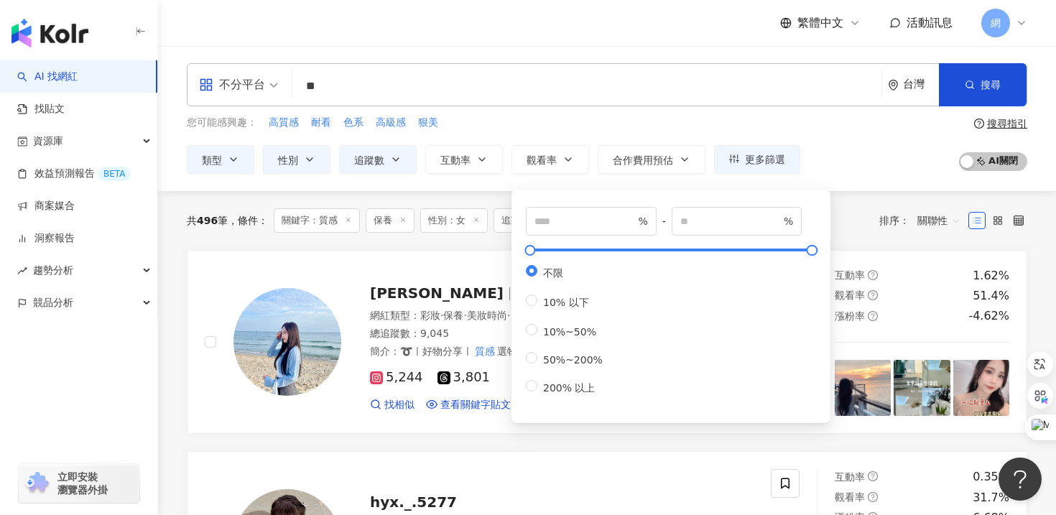
click at [479, 112] on div "不分平台 ** 台灣 搜尋 b3d07c6b-a7d0-4cb0-86fd-a575dc7c7d12 622a592b-c1a9-4617-b507-2002…" at bounding box center [607, 118] width 898 height 111
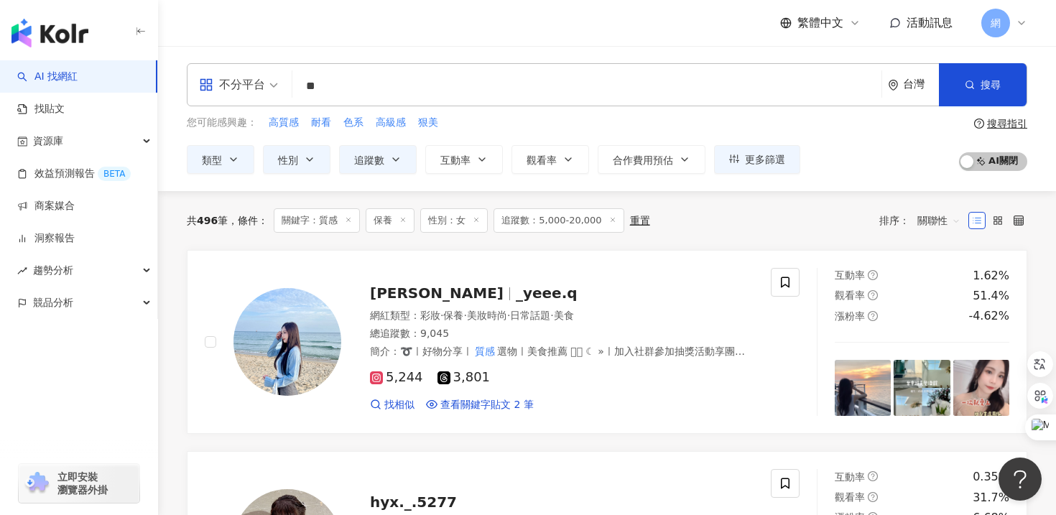
click at [241, 73] on div "不分平台" at bounding box center [238, 85] width 95 height 42
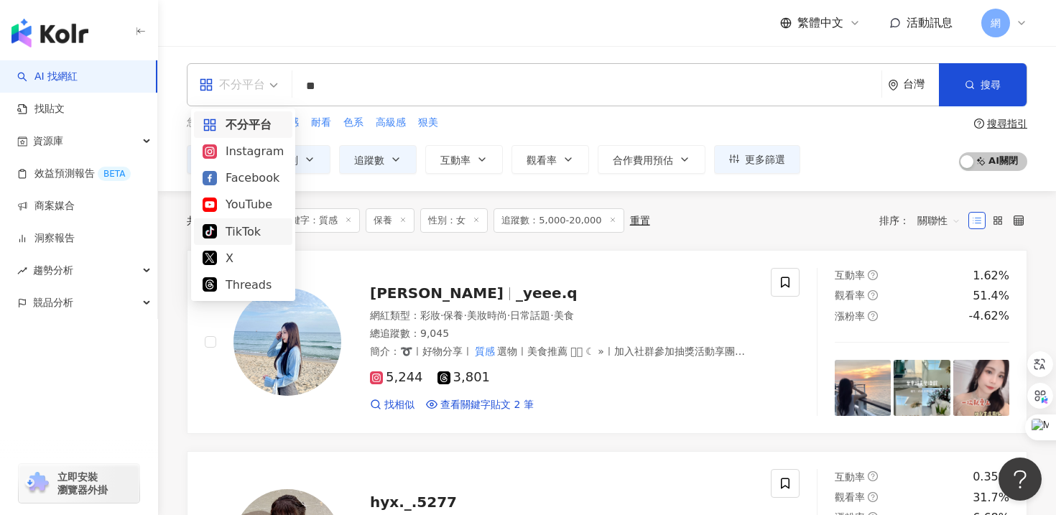
click at [244, 228] on div "TikTok" at bounding box center [243, 232] width 81 height 18
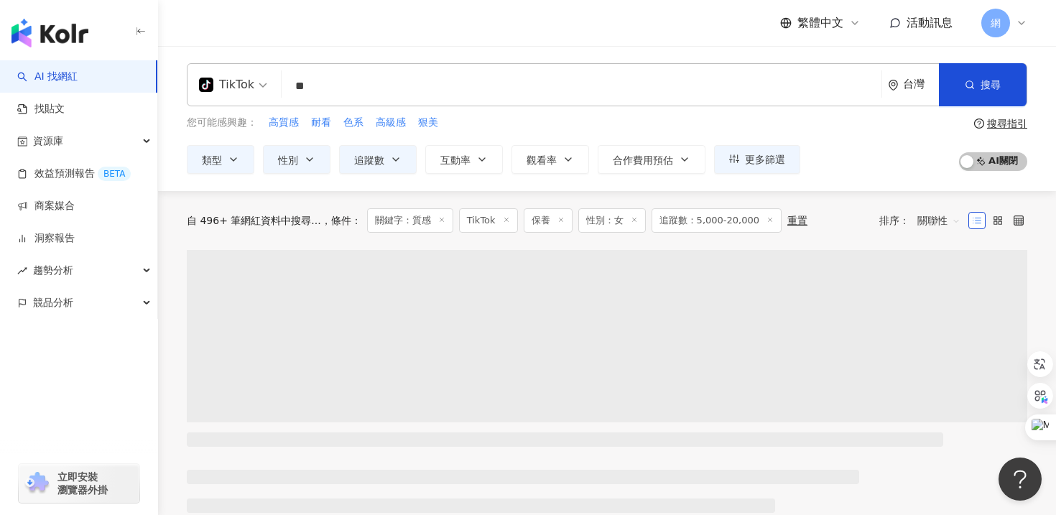
click at [384, 98] on input "**" at bounding box center [581, 86] width 588 height 27
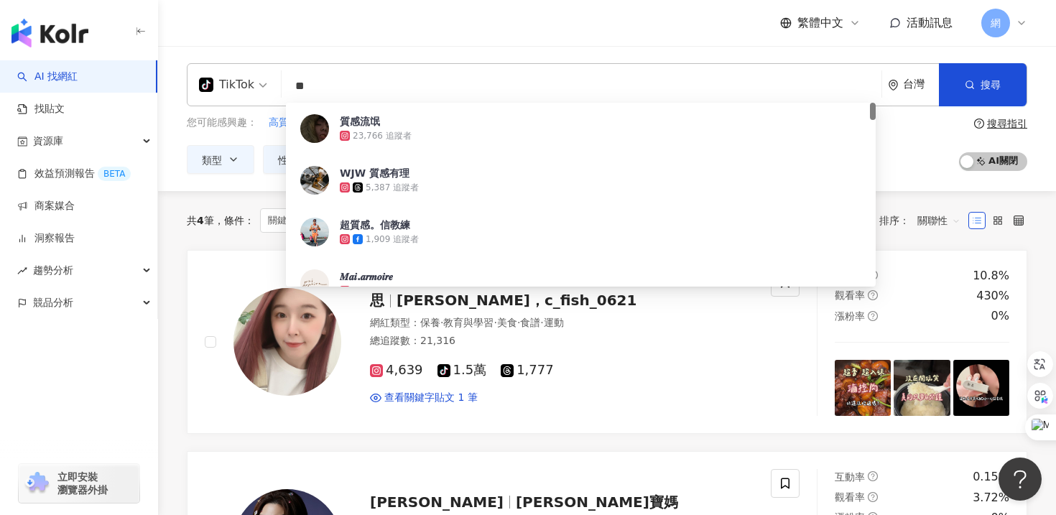
type input "*"
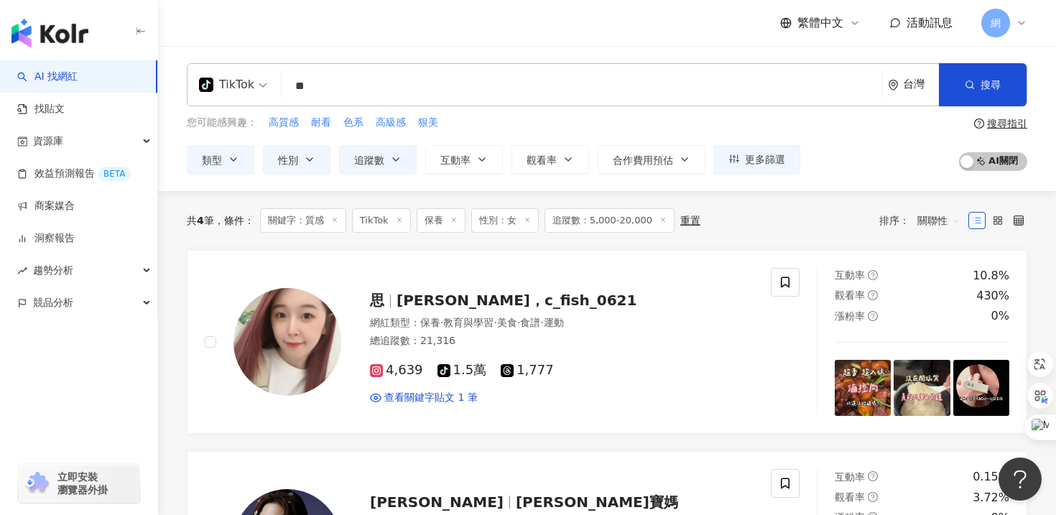
type input "*"
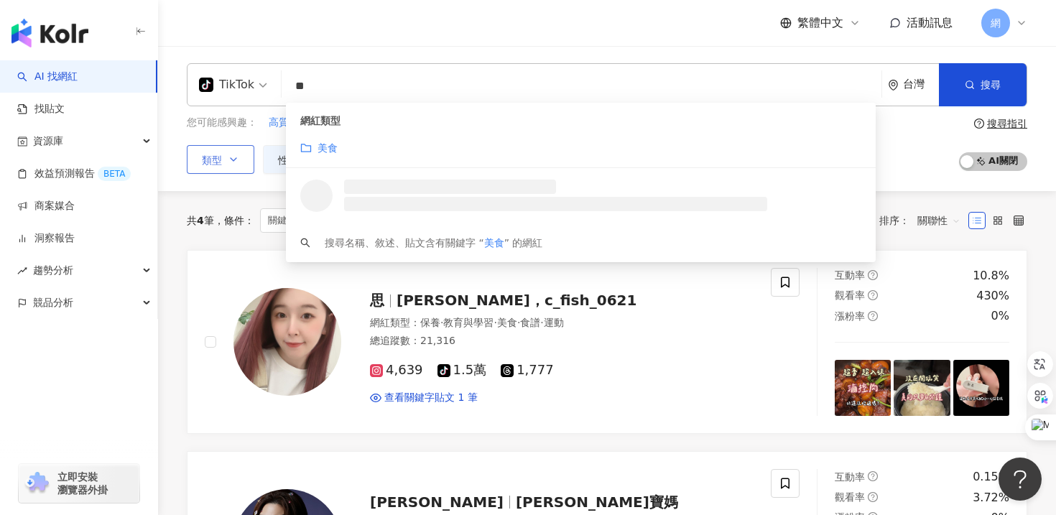
type input "**"
click at [220, 167] on button "類型" at bounding box center [221, 159] width 68 height 29
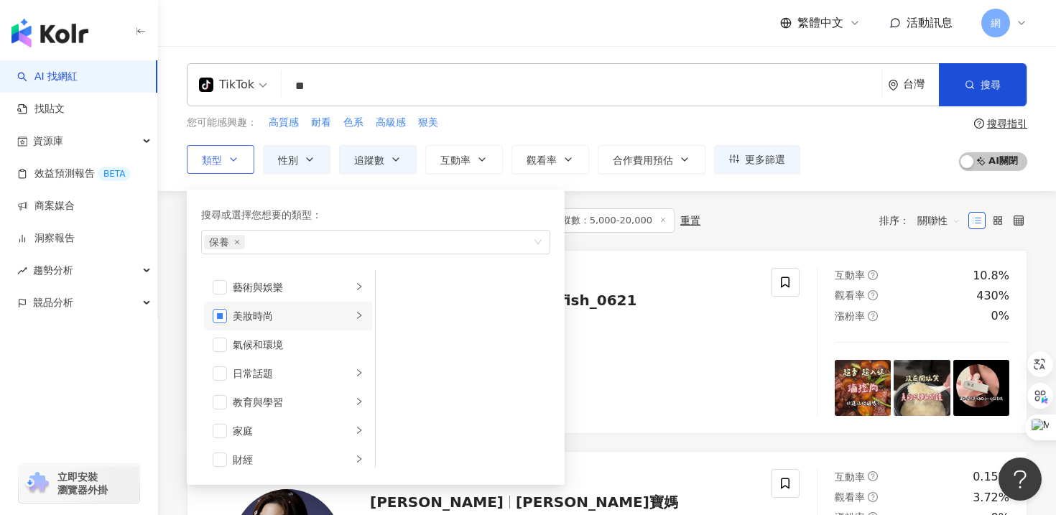
click at [223, 317] on span "button" at bounding box center [220, 316] width 14 height 14
click at [220, 316] on span "button" at bounding box center [220, 316] width 14 height 14
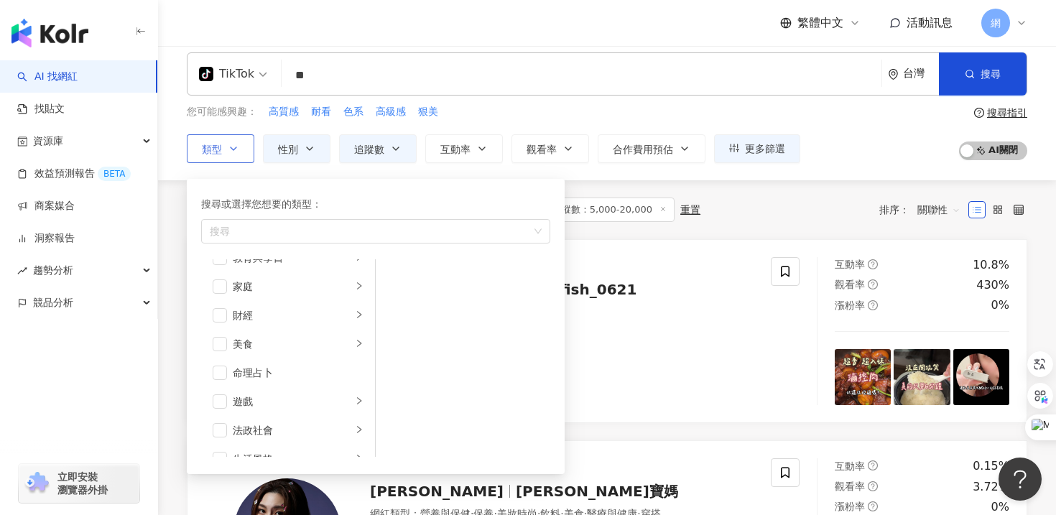
scroll to position [128, 0]
click at [221, 351] on span "button" at bounding box center [220, 350] width 14 height 14
click at [352, 349] on li "美食" at bounding box center [288, 349] width 168 height 29
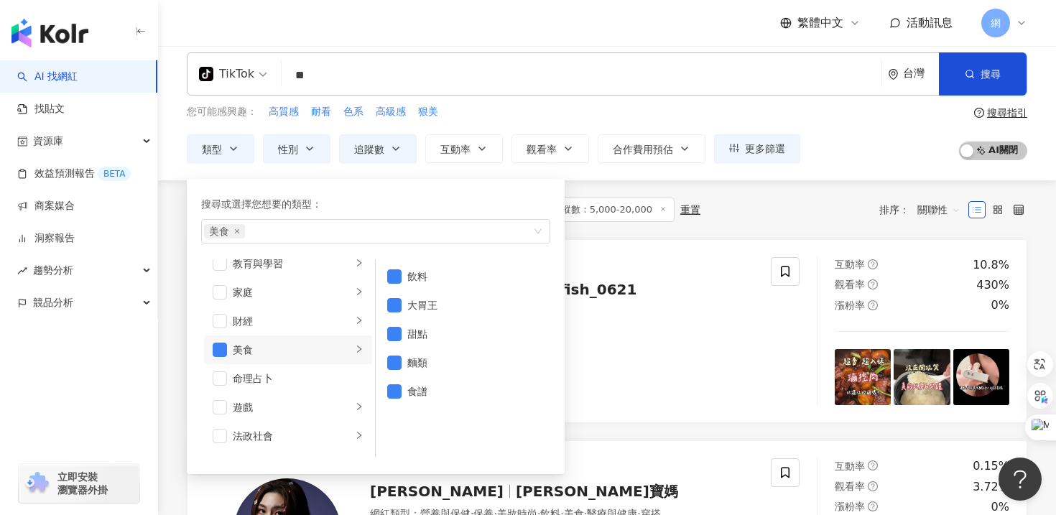
click at [502, 113] on div "您可能感興趣： 高質感 耐看 色系 高級感 狠美" at bounding box center [493, 112] width 613 height 16
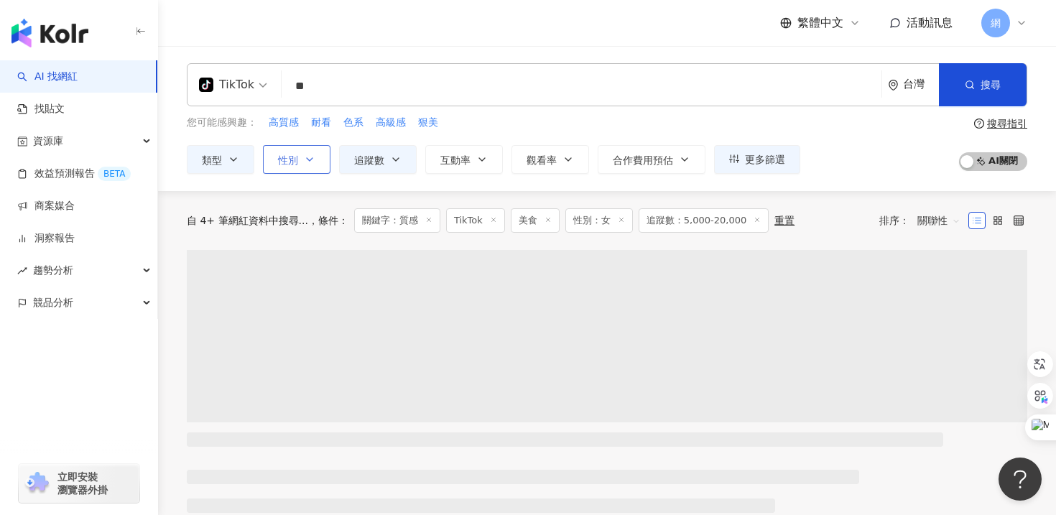
click at [310, 158] on icon "button" at bounding box center [309, 159] width 11 height 11
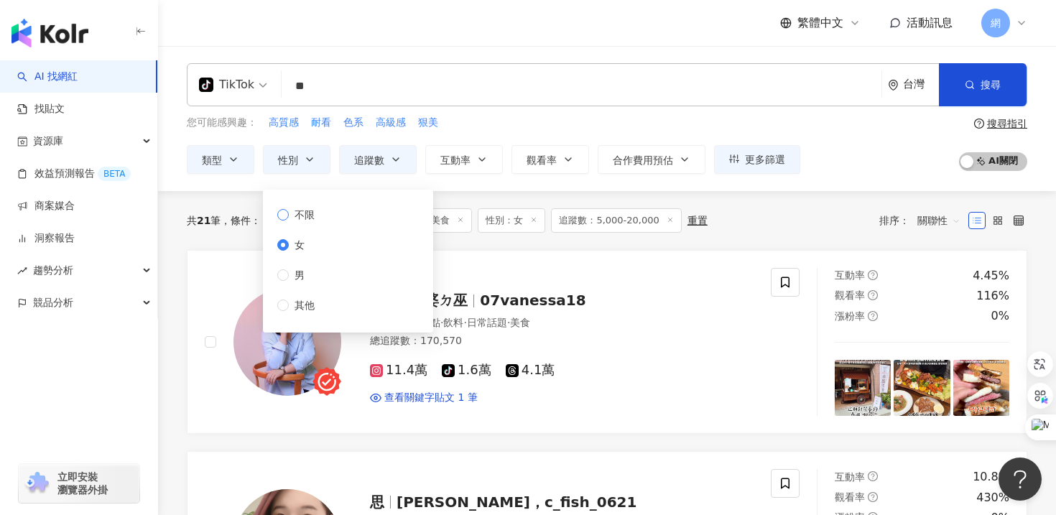
click at [302, 213] on span "不限" at bounding box center [305, 215] width 32 height 16
click at [501, 100] on input "**" at bounding box center [581, 86] width 588 height 27
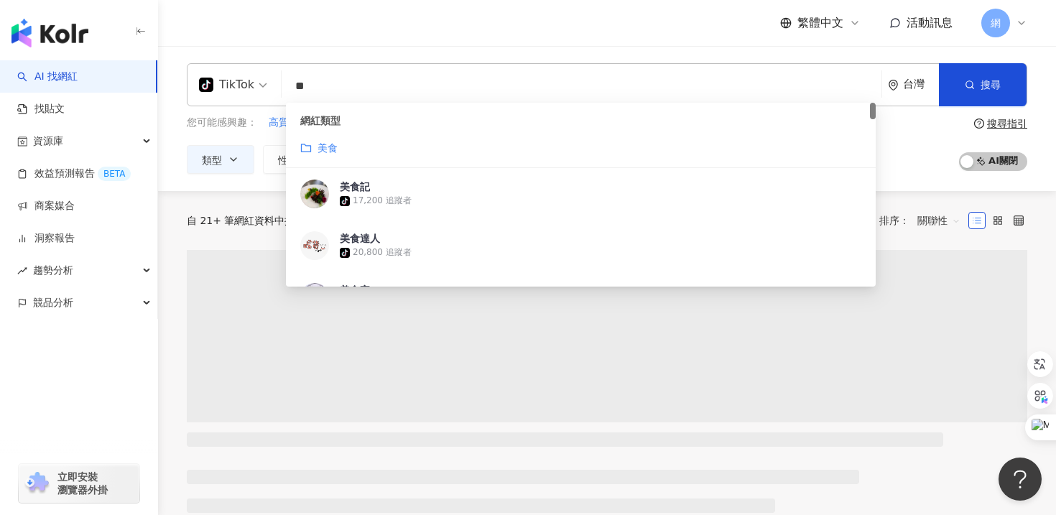
click at [471, 77] on input "**" at bounding box center [581, 86] width 588 height 27
click at [473, 40] on div "繁體中文 活動訊息 網" at bounding box center [607, 23] width 840 height 46
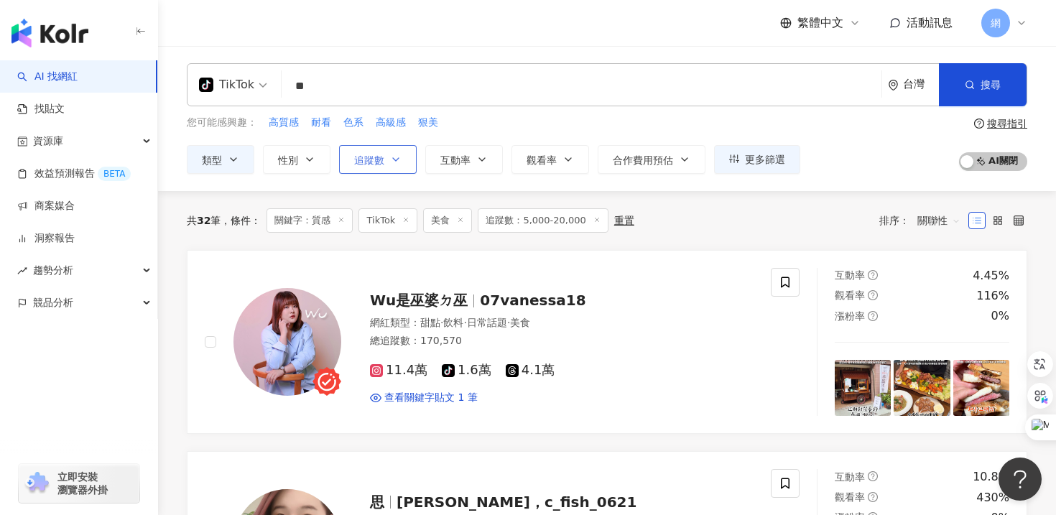
click at [385, 167] on button "追蹤數" at bounding box center [378, 159] width 78 height 29
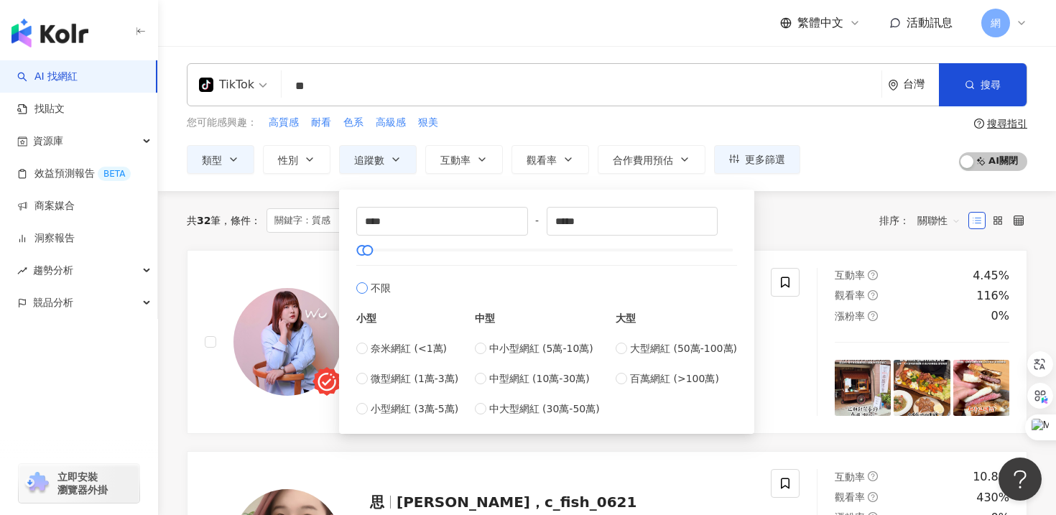
type input "*"
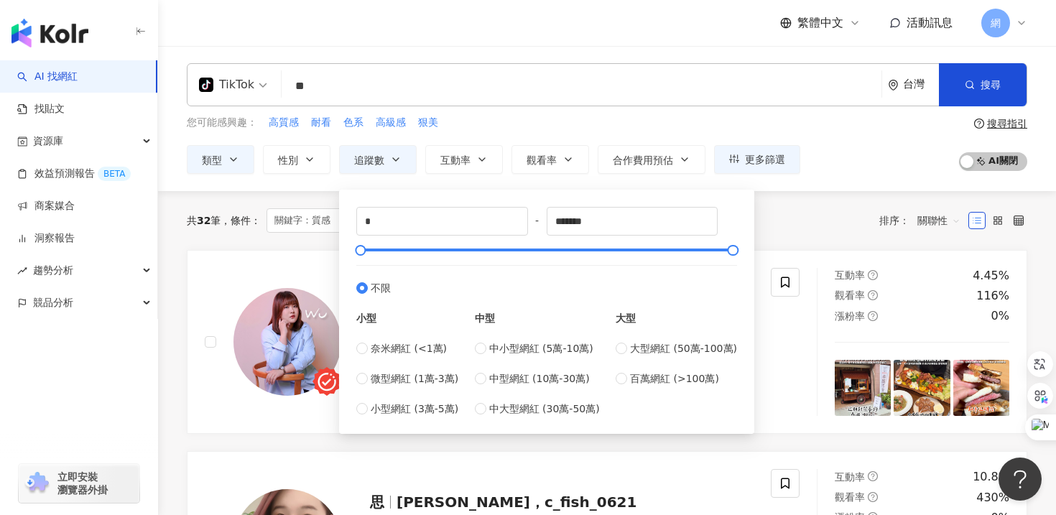
click at [480, 60] on div "TikTok ** 台灣 搜尋 customizedTag aa0e2bce-1dda-4e3a-9dd3-d460c115ba7e 網紅類型 美食 美食記 …" at bounding box center [607, 118] width 898 height 145
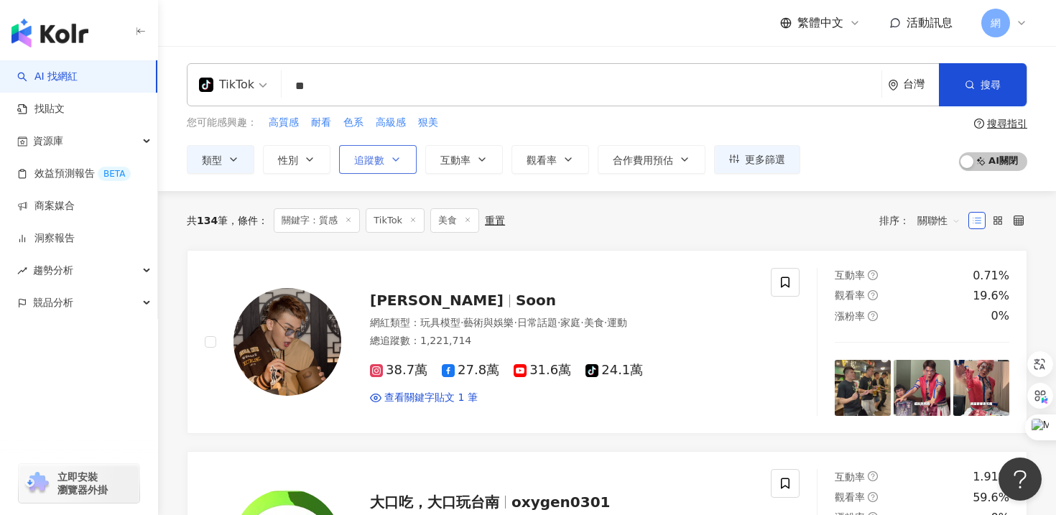
click at [399, 163] on icon "button" at bounding box center [395, 159] width 11 height 11
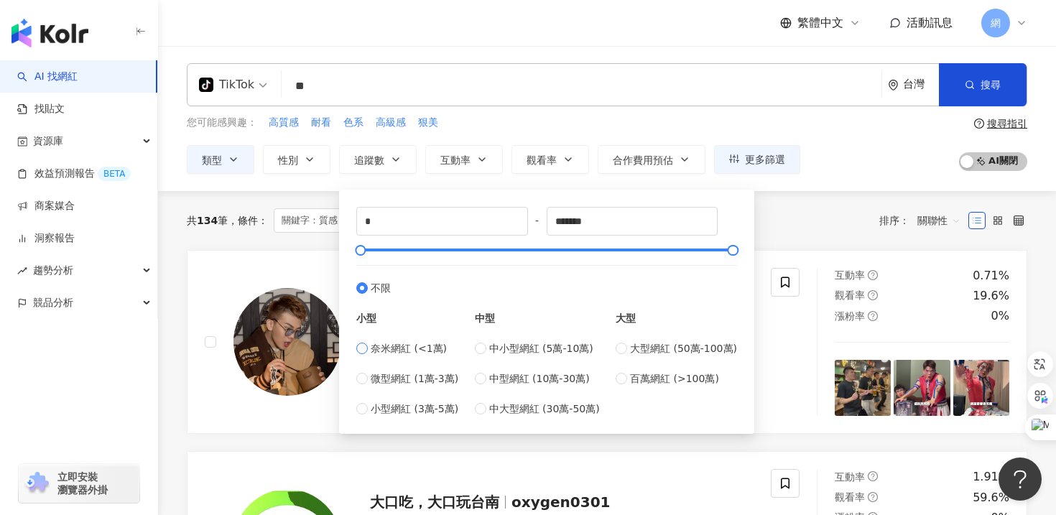
click at [371, 347] on span "奈米網紅 (<1萬)" at bounding box center [409, 348] width 76 height 16
type input "****"
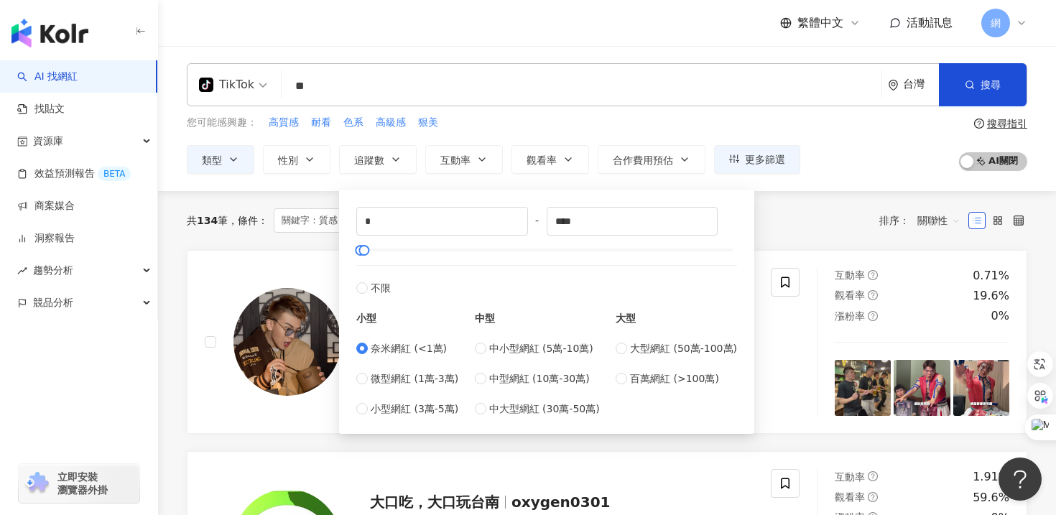
click at [301, 201] on div "共 134 筆 條件 ： 關鍵字：質感 TikTok 美食 重置 排序： 關聯性" at bounding box center [607, 220] width 840 height 59
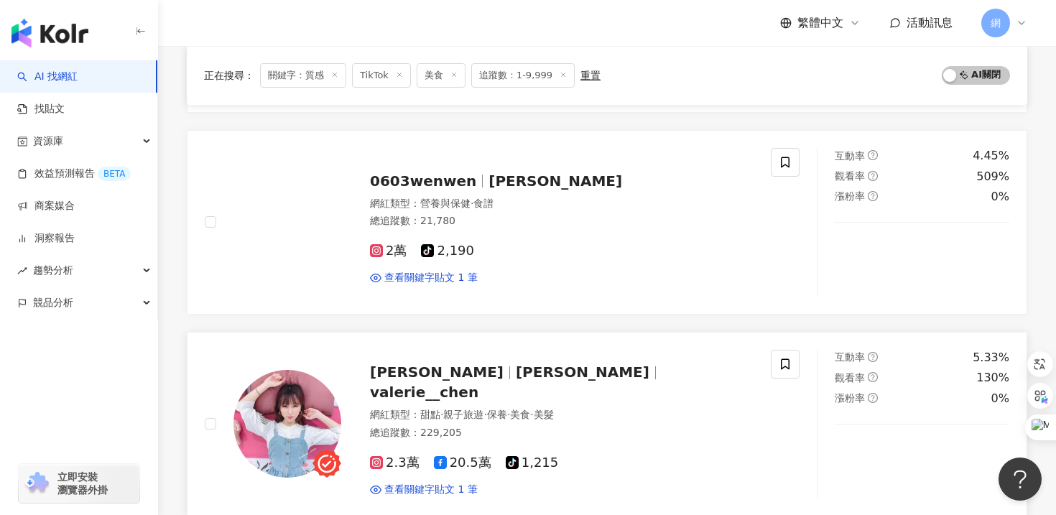
scroll to position [2580, 0]
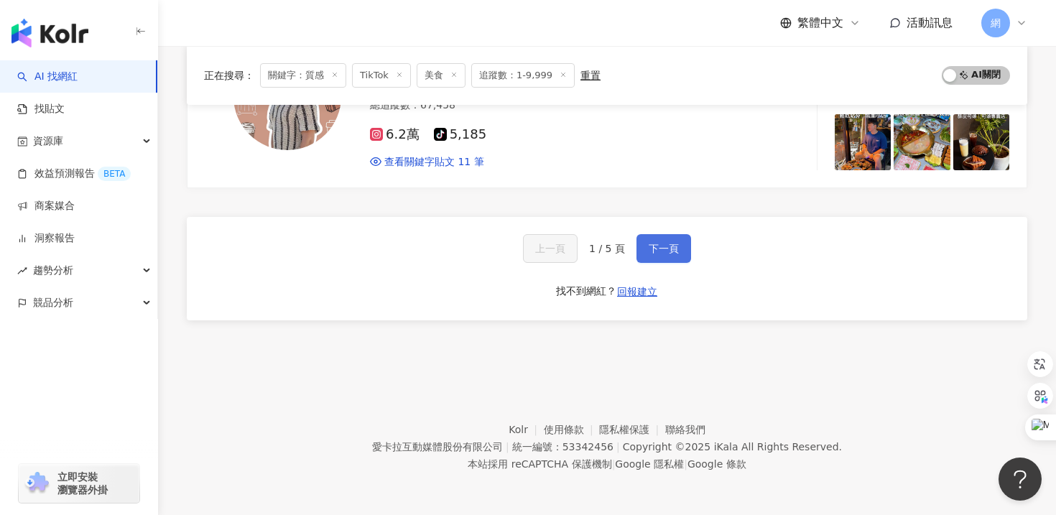
click at [681, 251] on button "下一頁" at bounding box center [663, 248] width 55 height 29
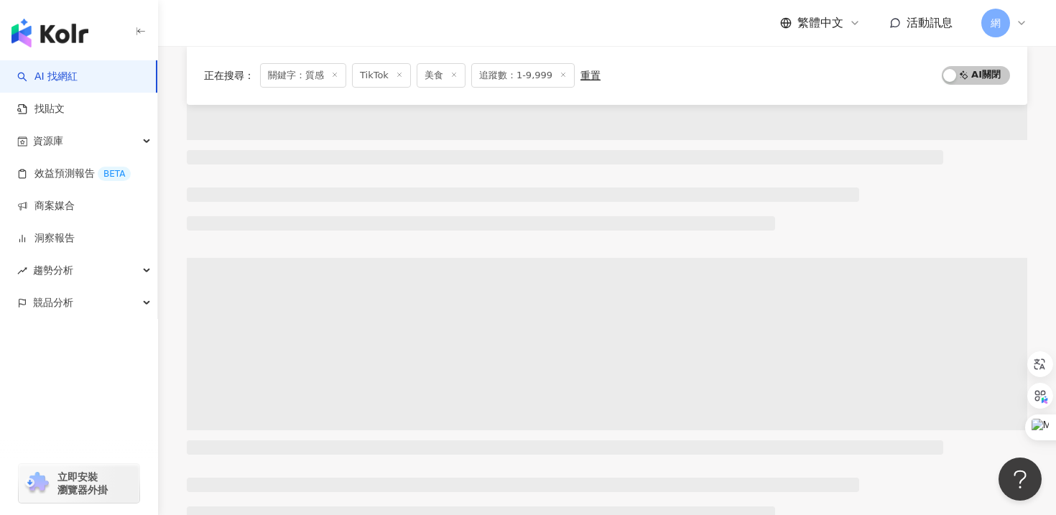
scroll to position [0, 0]
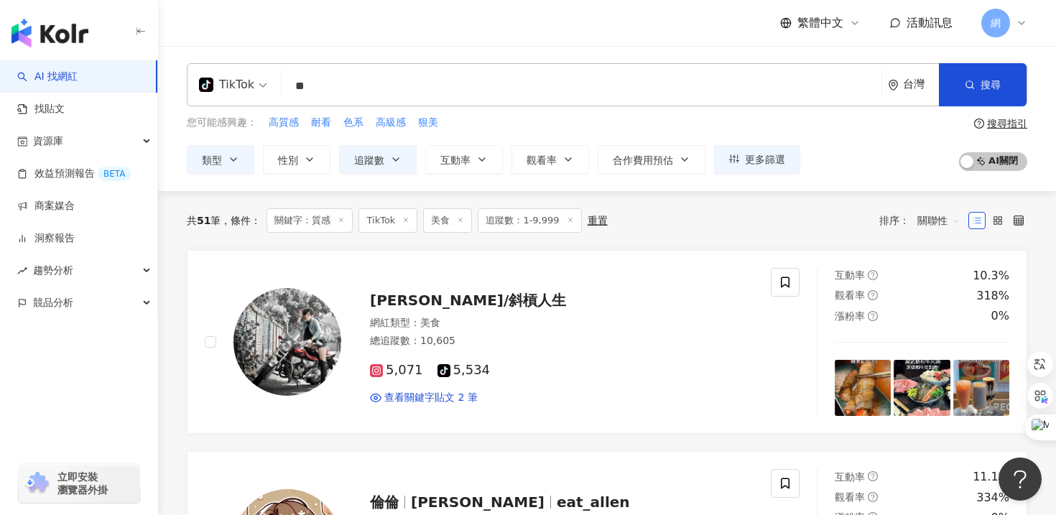
click at [345, 221] on icon at bounding box center [341, 219] width 7 height 7
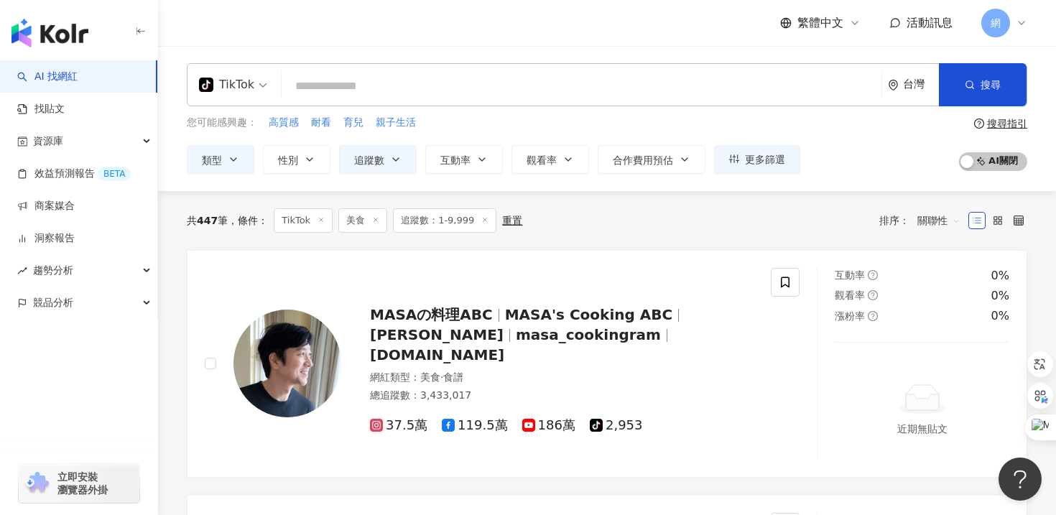
click at [532, 37] on div "繁體中文 活動訊息 網" at bounding box center [607, 23] width 840 height 46
click at [335, 54] on div "TikTok 台灣 搜尋 customizedTag 網紅類型 美食 美食記 tiktok-icon 17,200 追蹤者 美食達人 tiktok-icon …" at bounding box center [607, 118] width 898 height 145
click at [905, 126] on div "您可能感興趣： 高質感 耐看 育兒 親子生活 類型 性別 追蹤數 互動率 觀看率 合作費用預估 更多篩選 不限 女 男 其他 * - **** 不限 小型 奈…" at bounding box center [607, 144] width 840 height 59
click at [65, 114] on link "找貼文" at bounding box center [40, 109] width 47 height 14
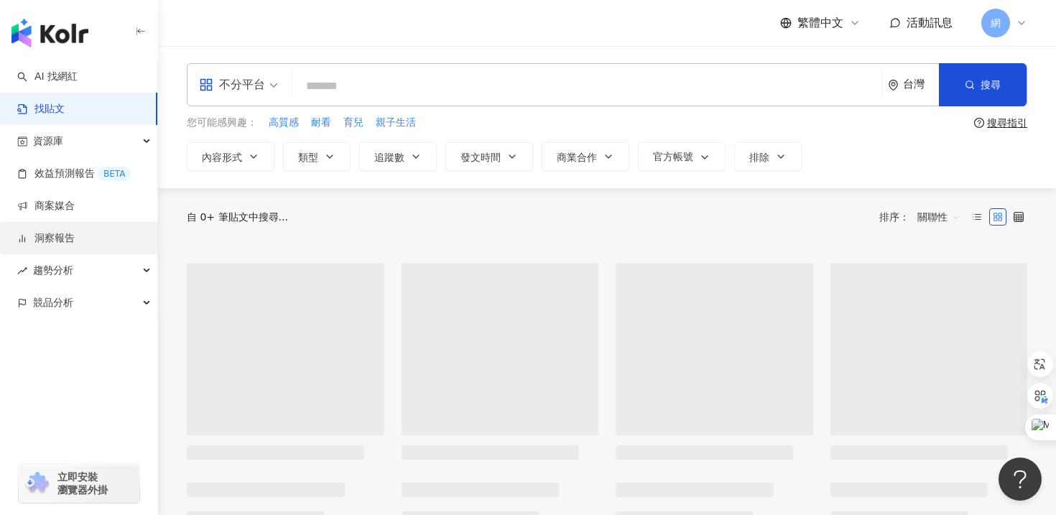
click at [70, 239] on link "洞察報告" at bounding box center [45, 238] width 57 height 14
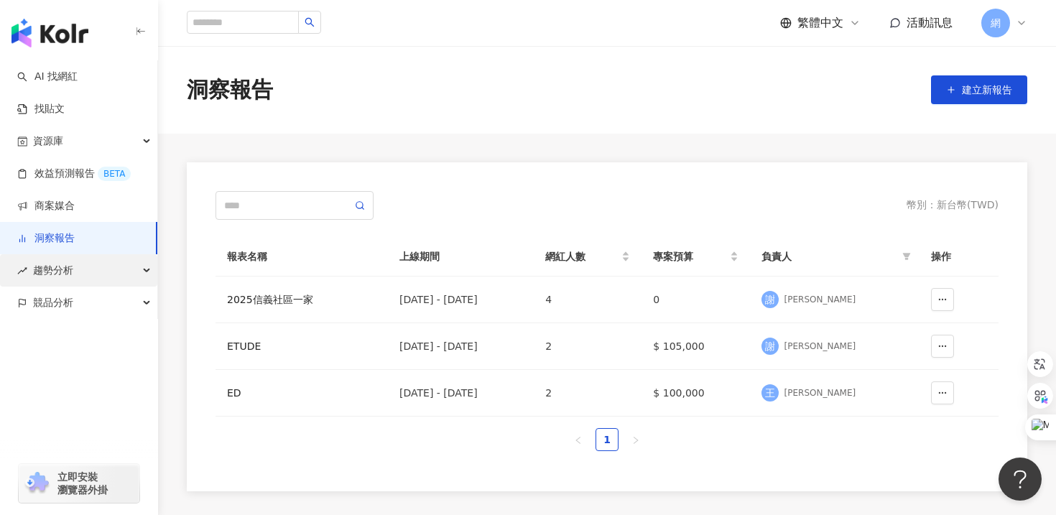
click at [70, 260] on span "趨勢分析" at bounding box center [53, 270] width 40 height 32
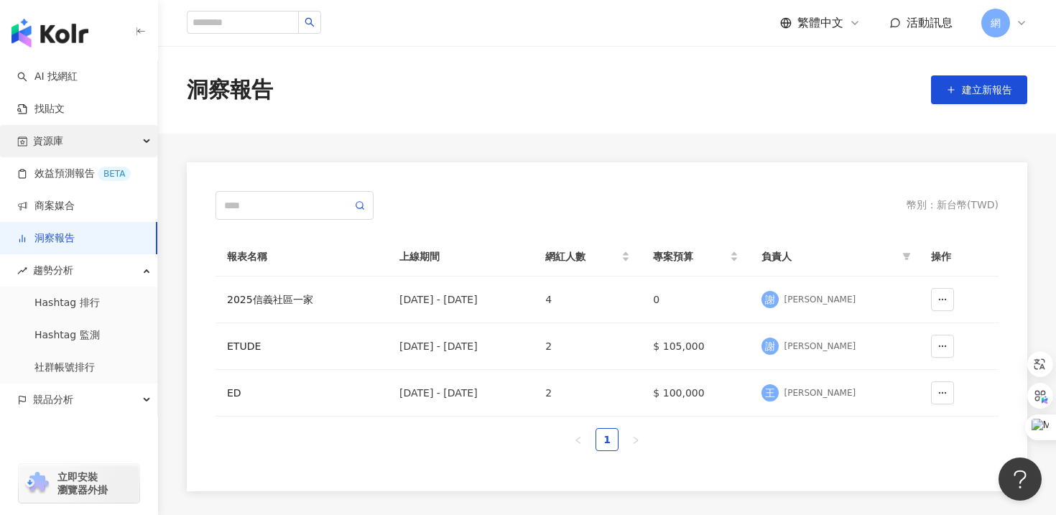
click at [106, 131] on div "資源庫" at bounding box center [78, 141] width 157 height 32
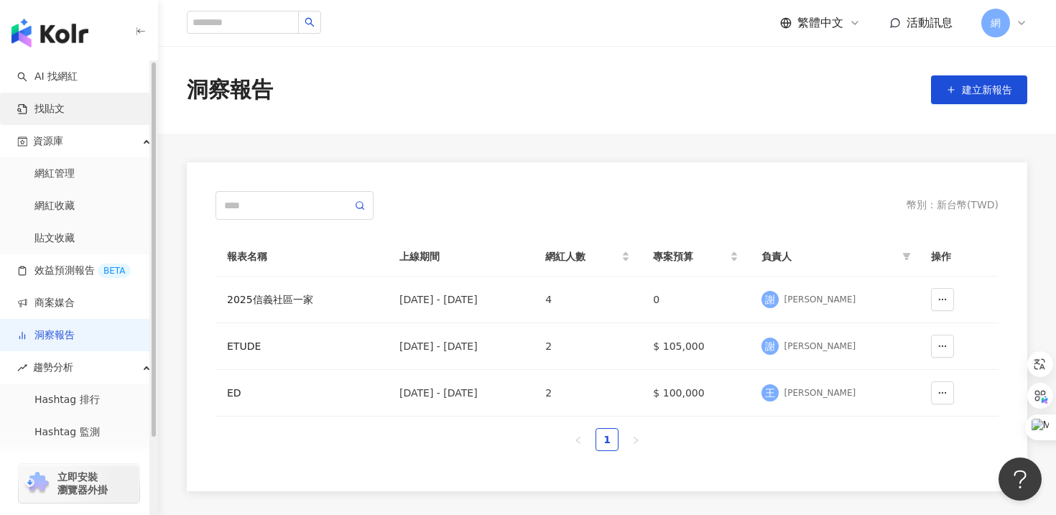
click at [65, 102] on link "找貼文" at bounding box center [40, 109] width 47 height 14
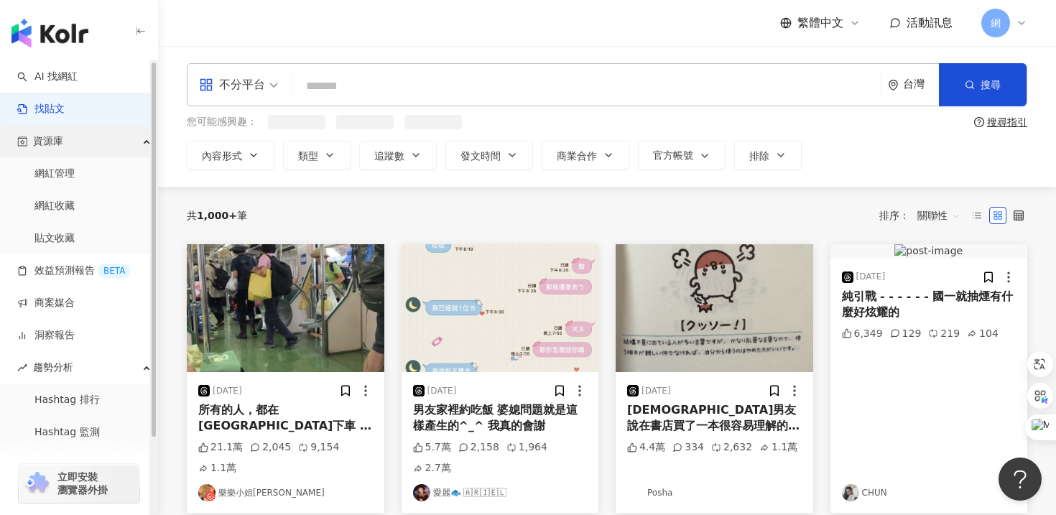
click at [101, 144] on div "資源庫" at bounding box center [78, 141] width 157 height 32
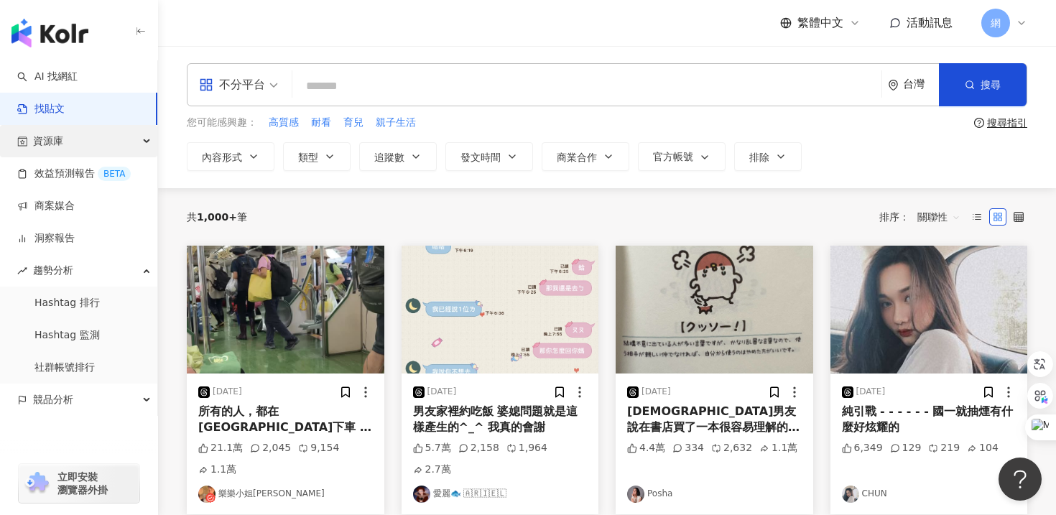
click at [101, 144] on div "資源庫" at bounding box center [78, 141] width 157 height 32
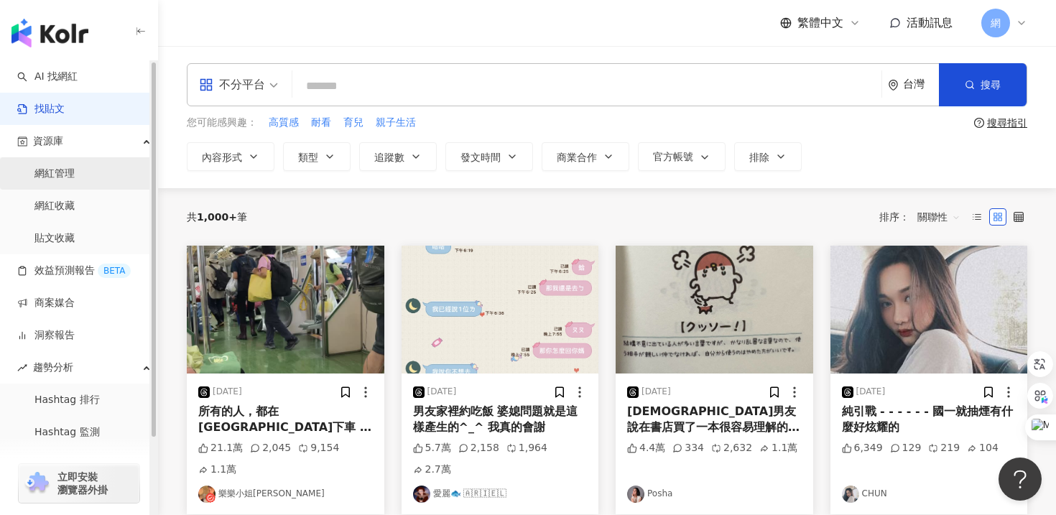
click at [75, 174] on link "網紅管理" at bounding box center [54, 174] width 40 height 14
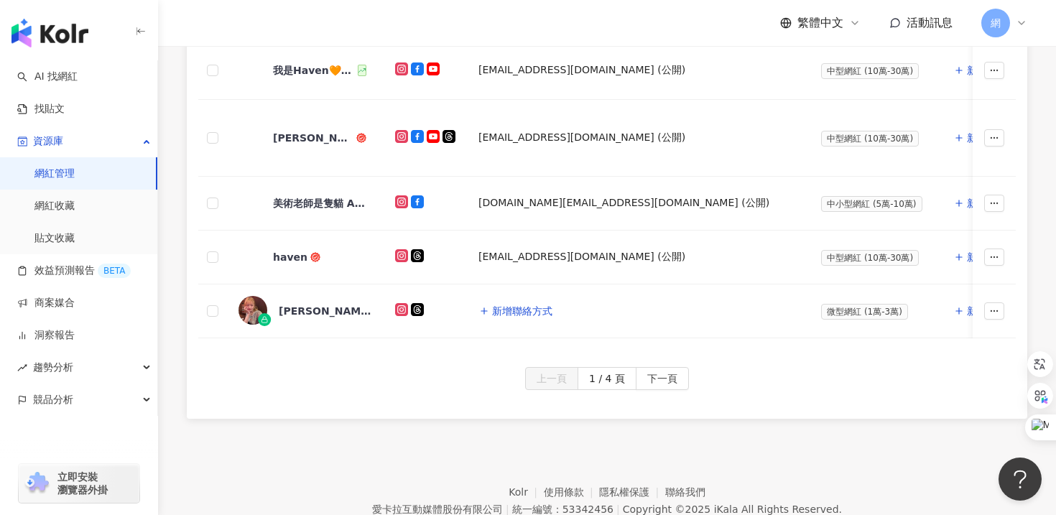
scroll to position [803, 0]
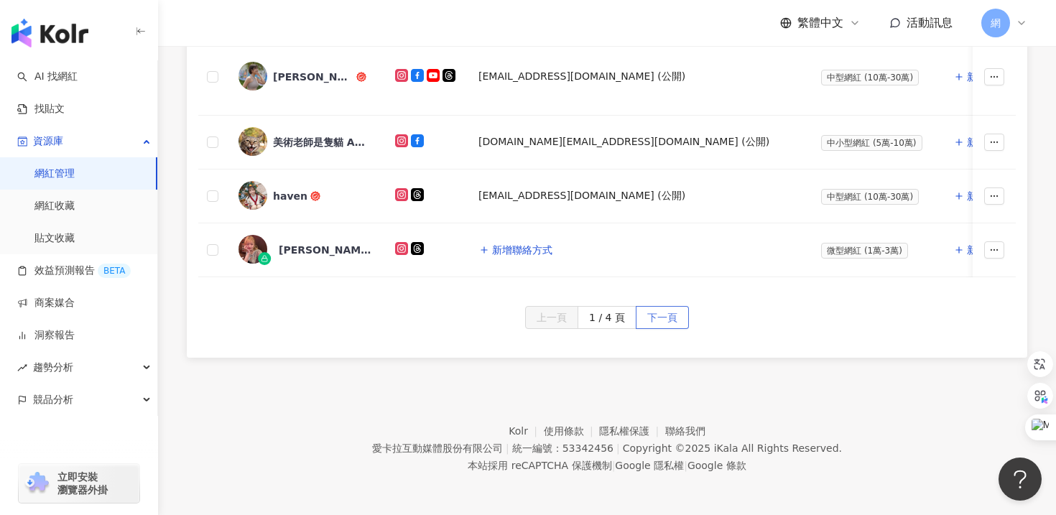
click at [653, 322] on span "下一頁" at bounding box center [662, 318] width 30 height 23
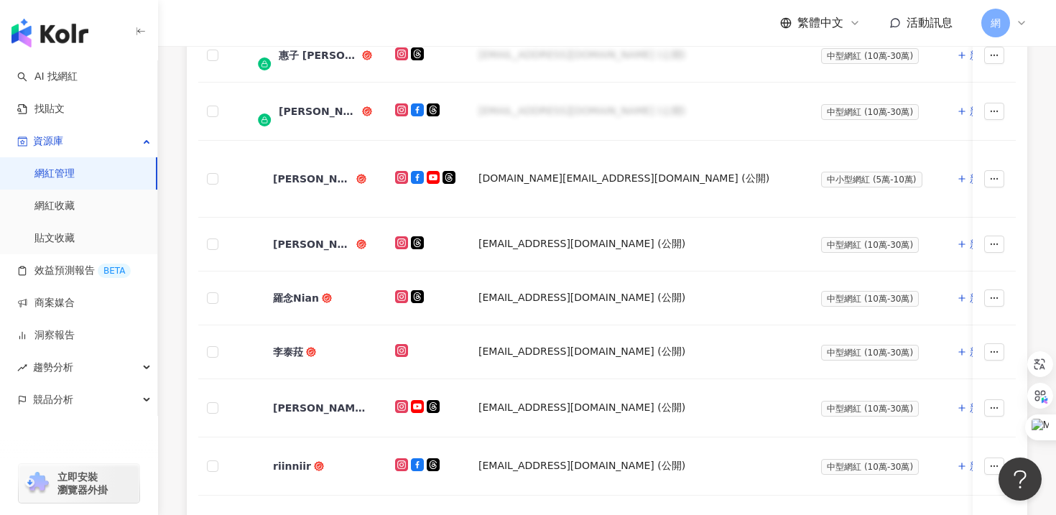
scroll to position [791, 0]
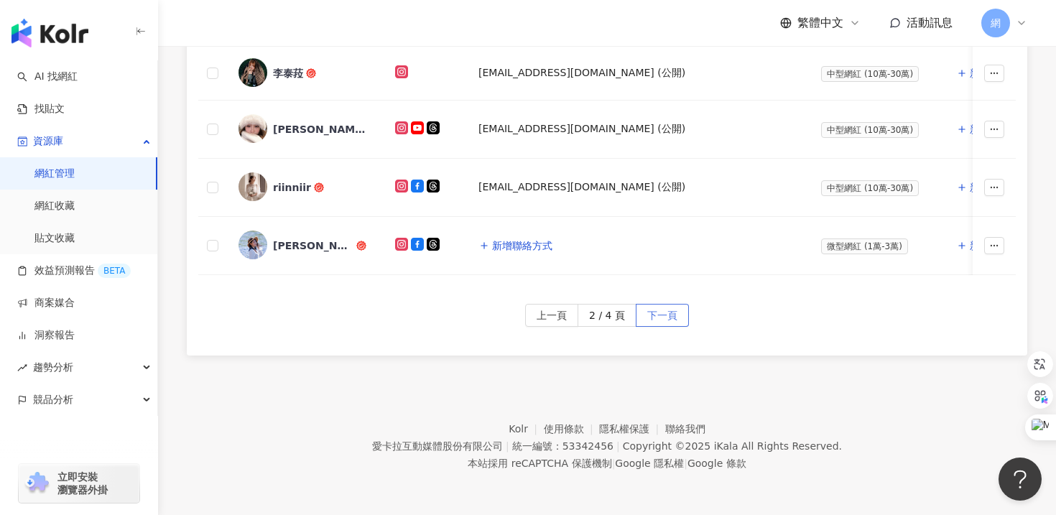
click at [675, 314] on span "下一頁" at bounding box center [662, 315] width 30 height 23
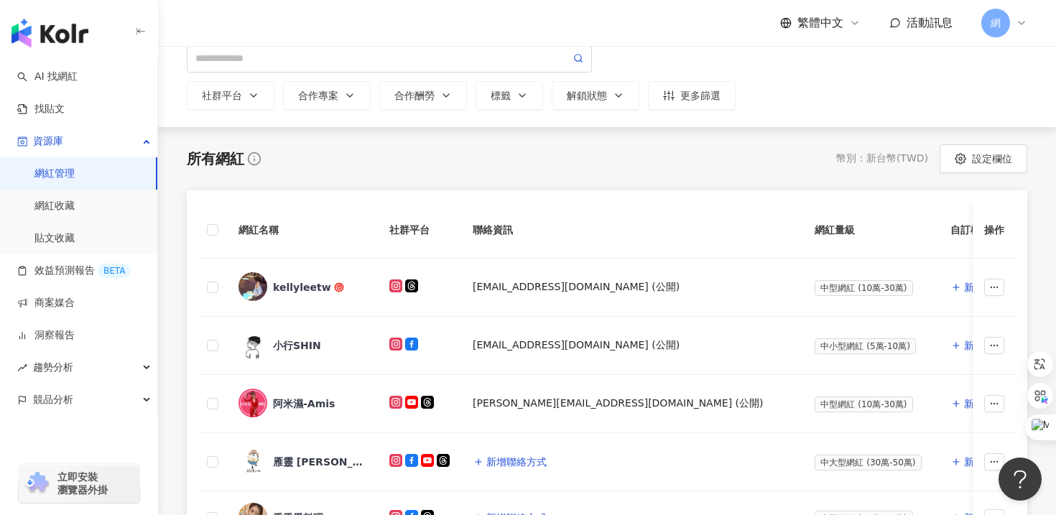
scroll to position [0, 0]
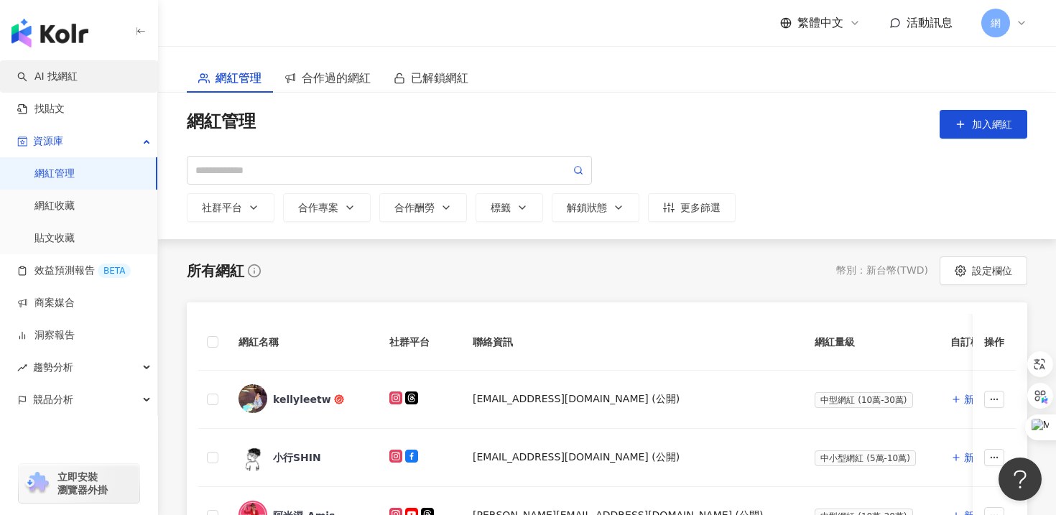
click at [78, 83] on link "AI 找網紅" at bounding box center [47, 77] width 60 height 14
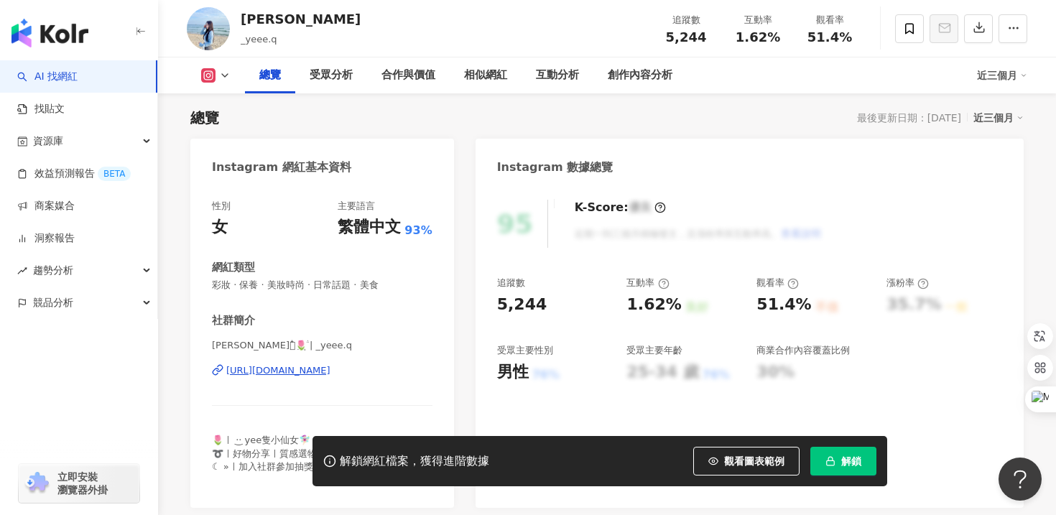
scroll to position [93, 0]
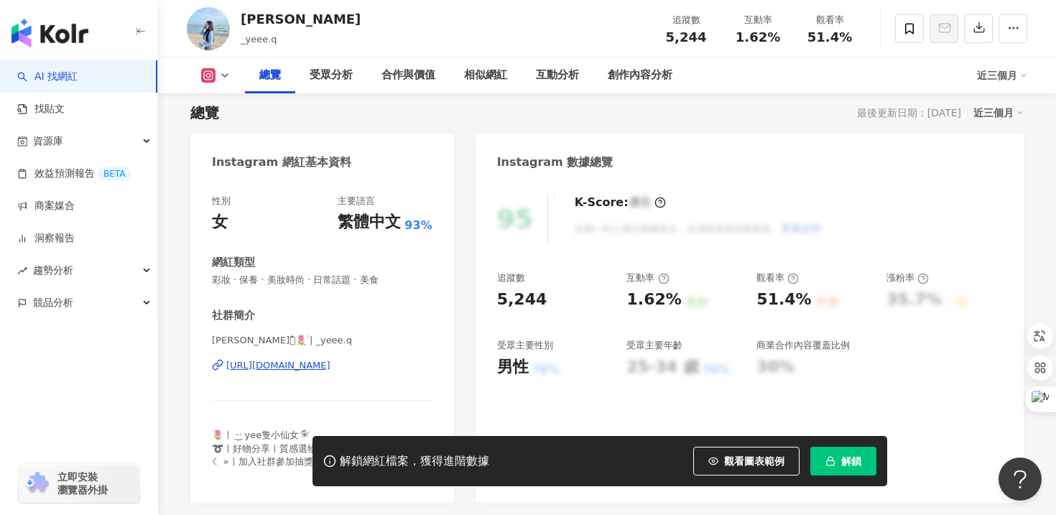
click at [250, 369] on div "[URL][DOMAIN_NAME]" at bounding box center [278, 365] width 104 height 13
